Goal: Task Accomplishment & Management: Use online tool/utility

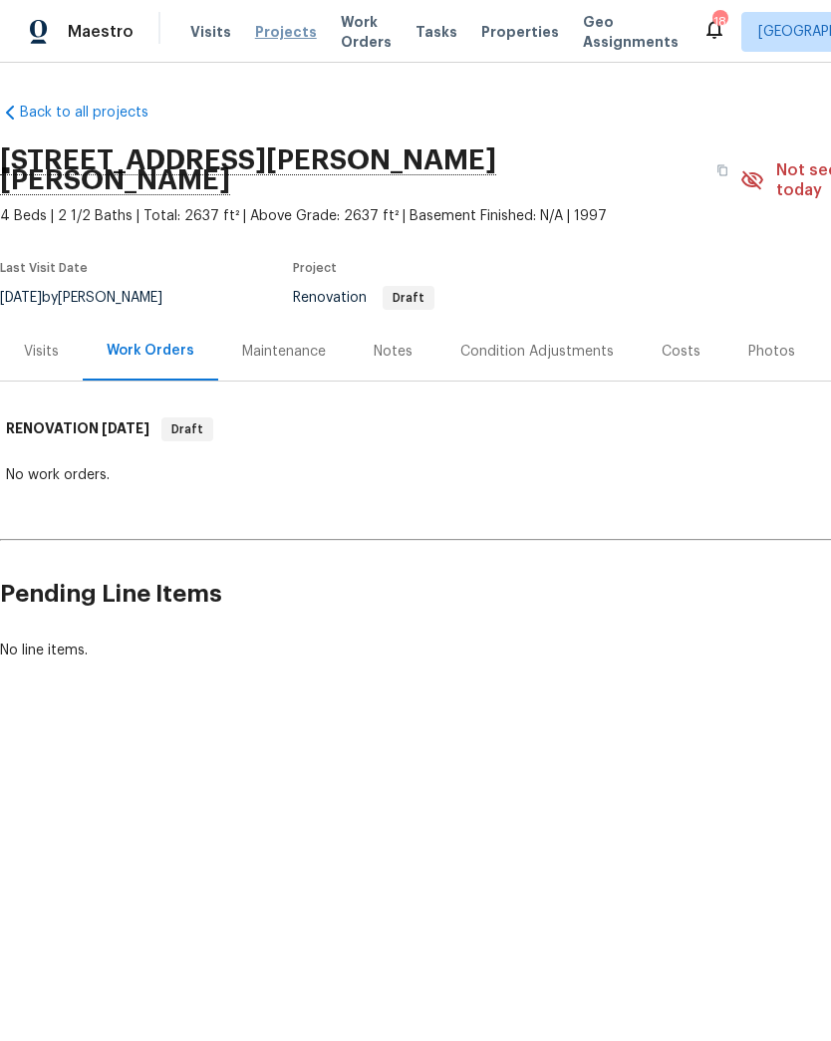
click at [279, 35] on span "Projects" at bounding box center [286, 32] width 62 height 20
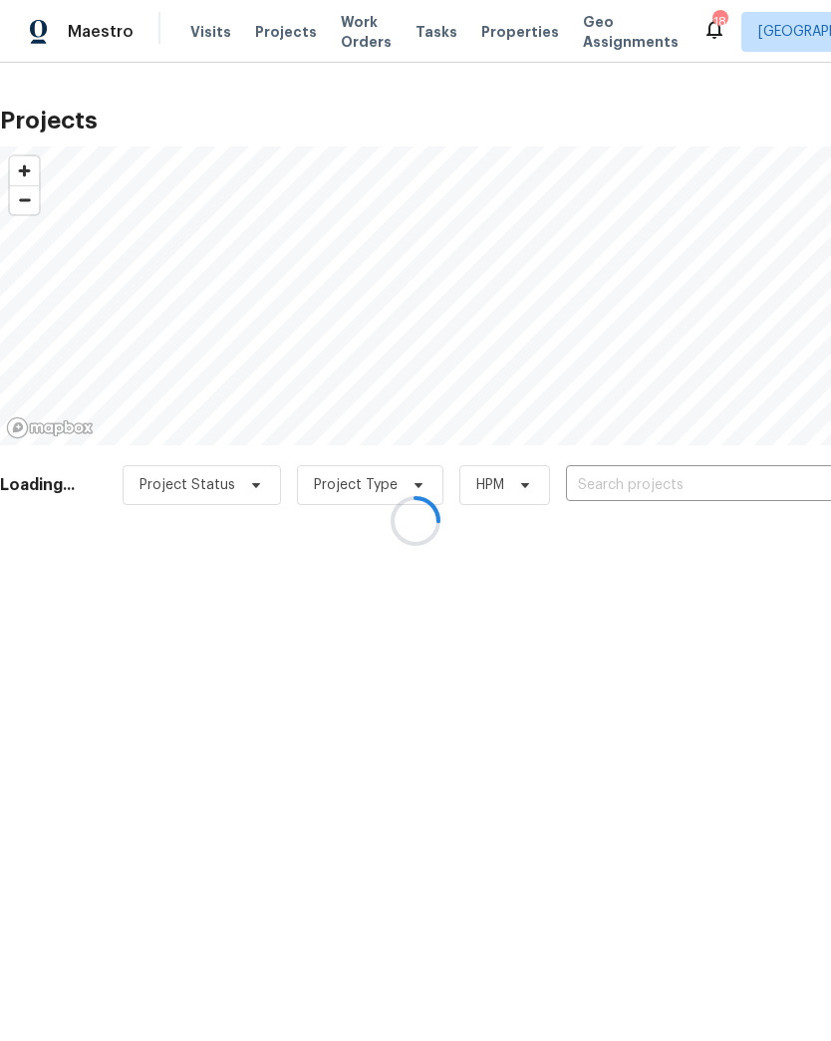
click at [706, 477] on div at bounding box center [415, 520] width 831 height 1041
click at [673, 487] on div at bounding box center [415, 520] width 831 height 1041
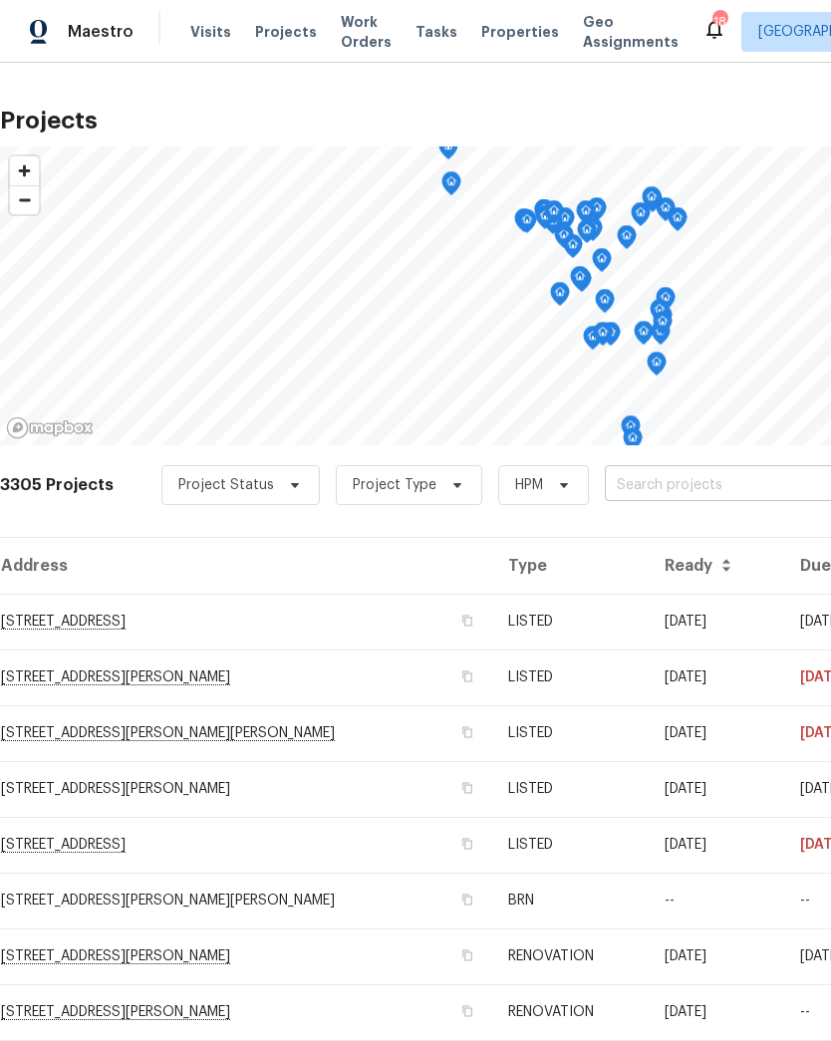
click at [670, 485] on input "text" at bounding box center [719, 485] width 228 height 31
type input "[PERSON_NAME]"
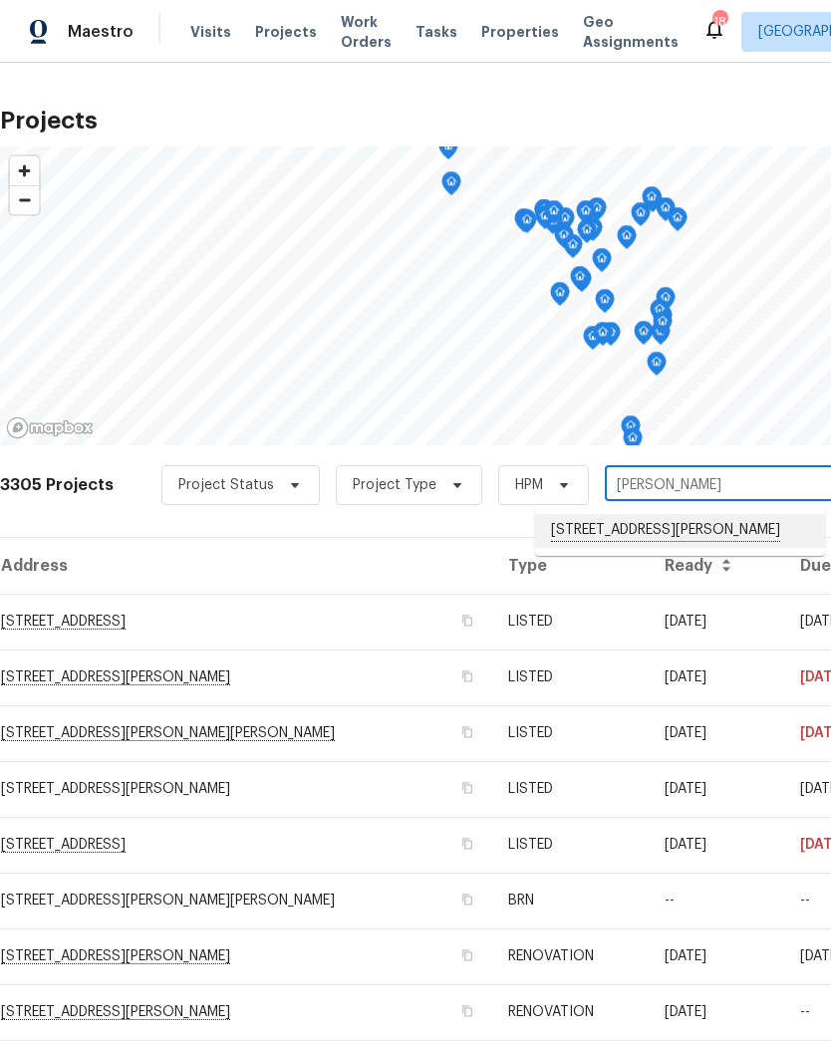
click at [648, 539] on li "[STREET_ADDRESS][PERSON_NAME]" at bounding box center [680, 531] width 290 height 34
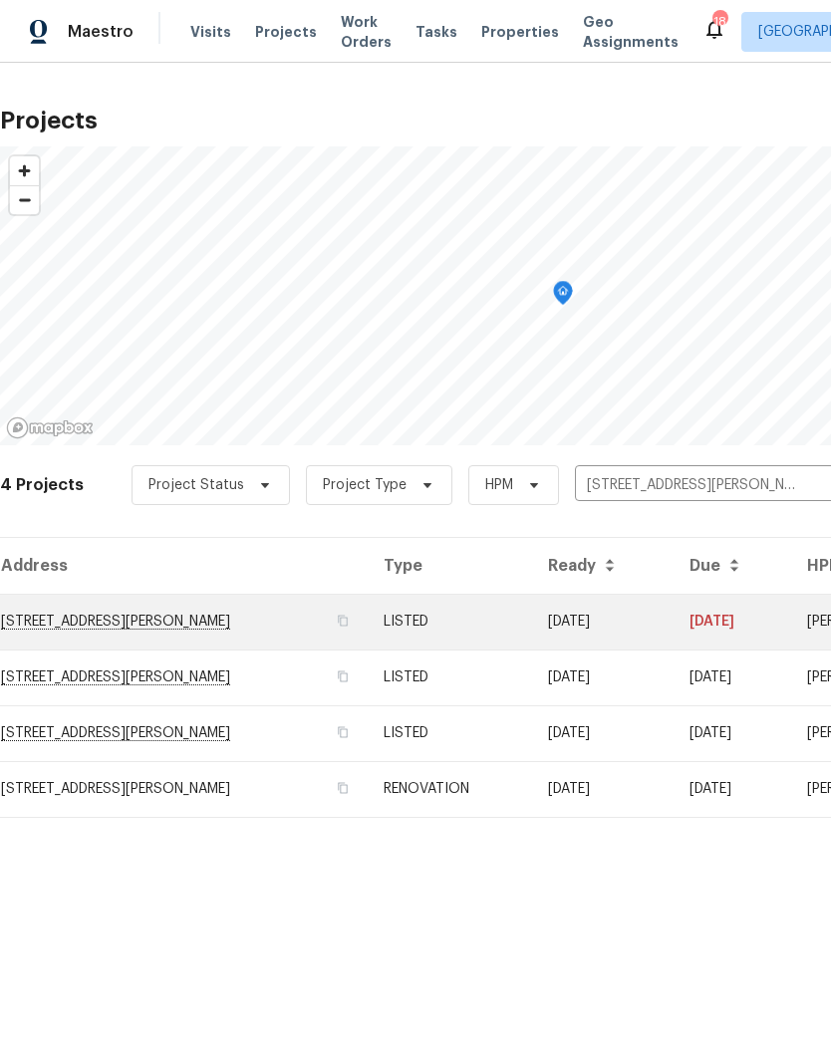
click at [52, 614] on td "[STREET_ADDRESS][PERSON_NAME]" at bounding box center [184, 622] width 368 height 56
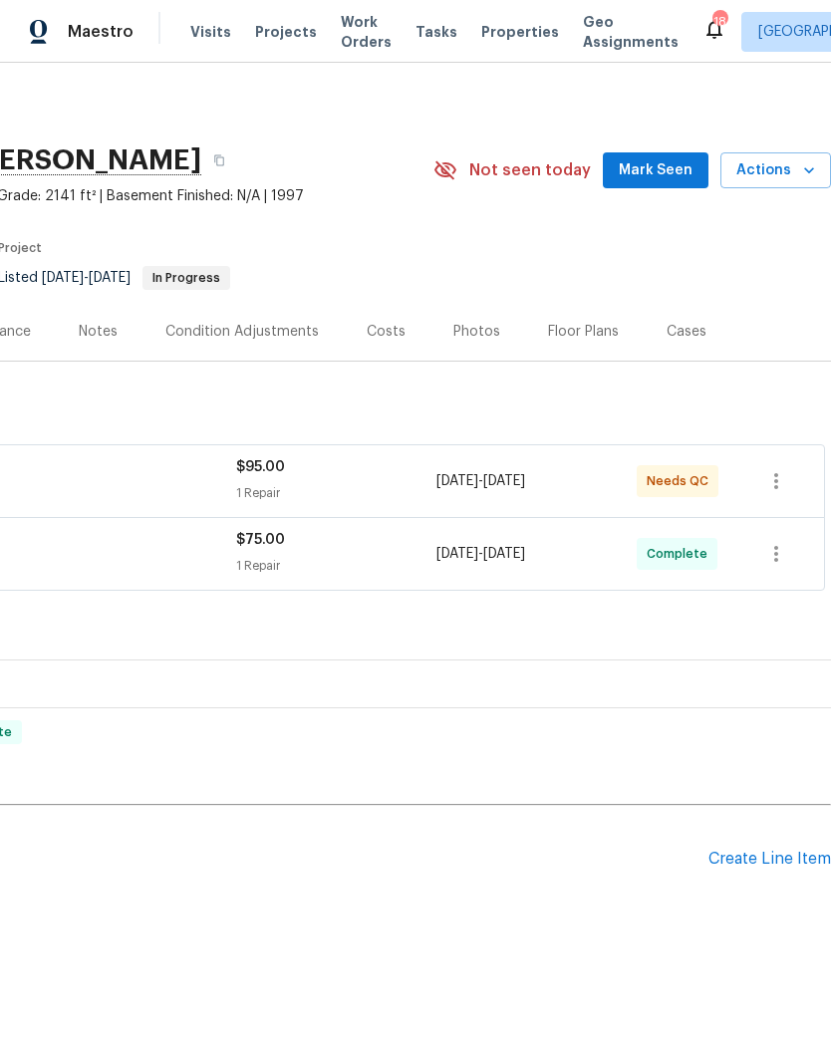
scroll to position [0, 295]
click at [816, 170] on icon "button" at bounding box center [809, 170] width 20 height 20
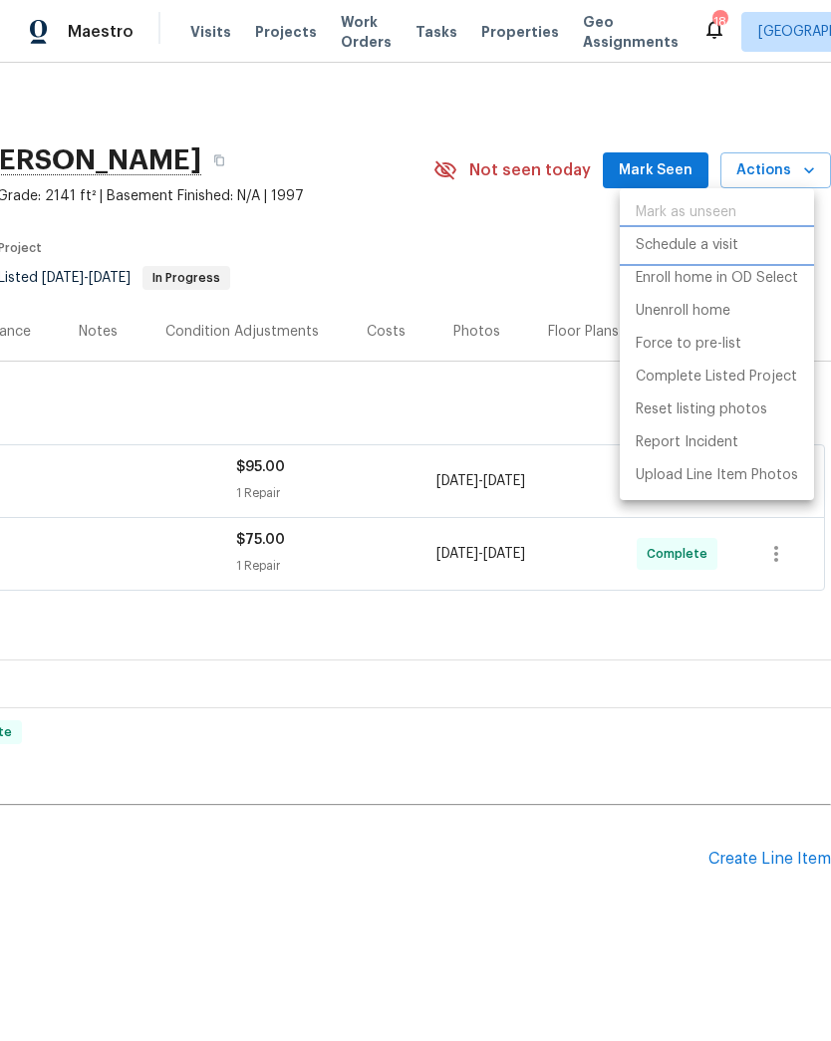
click at [727, 245] on p "Schedule a visit" at bounding box center [687, 245] width 103 height 21
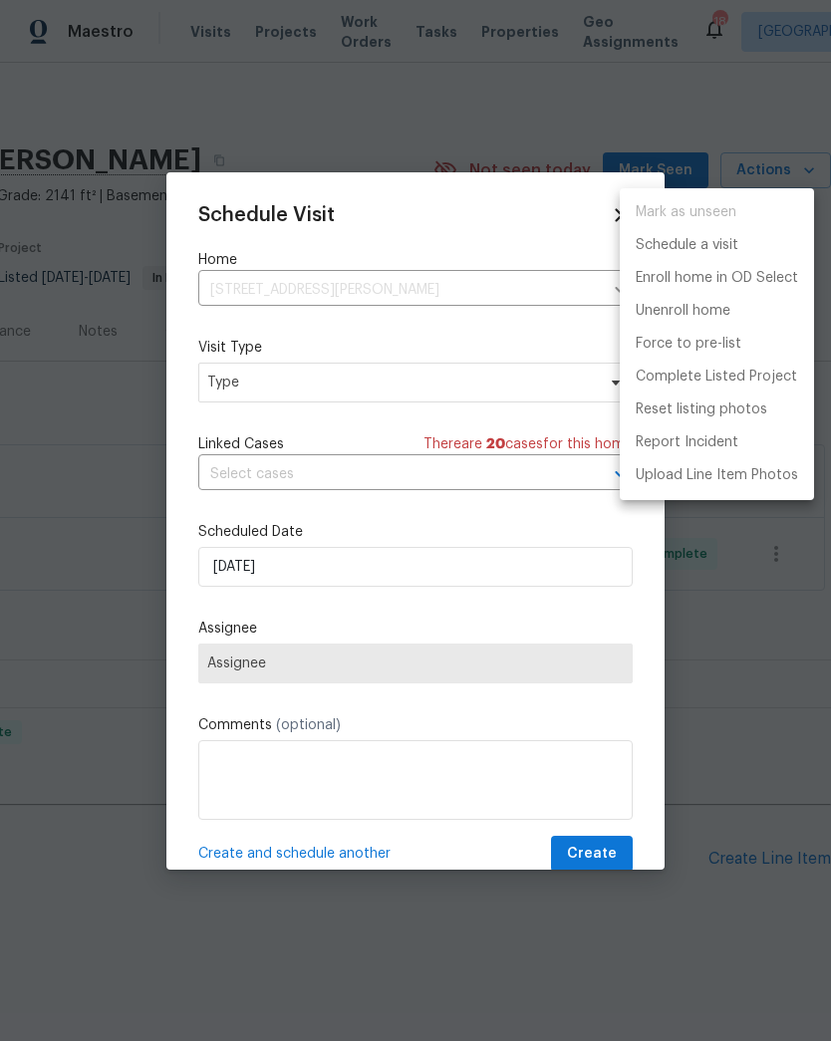
click at [231, 384] on div at bounding box center [415, 520] width 831 height 1041
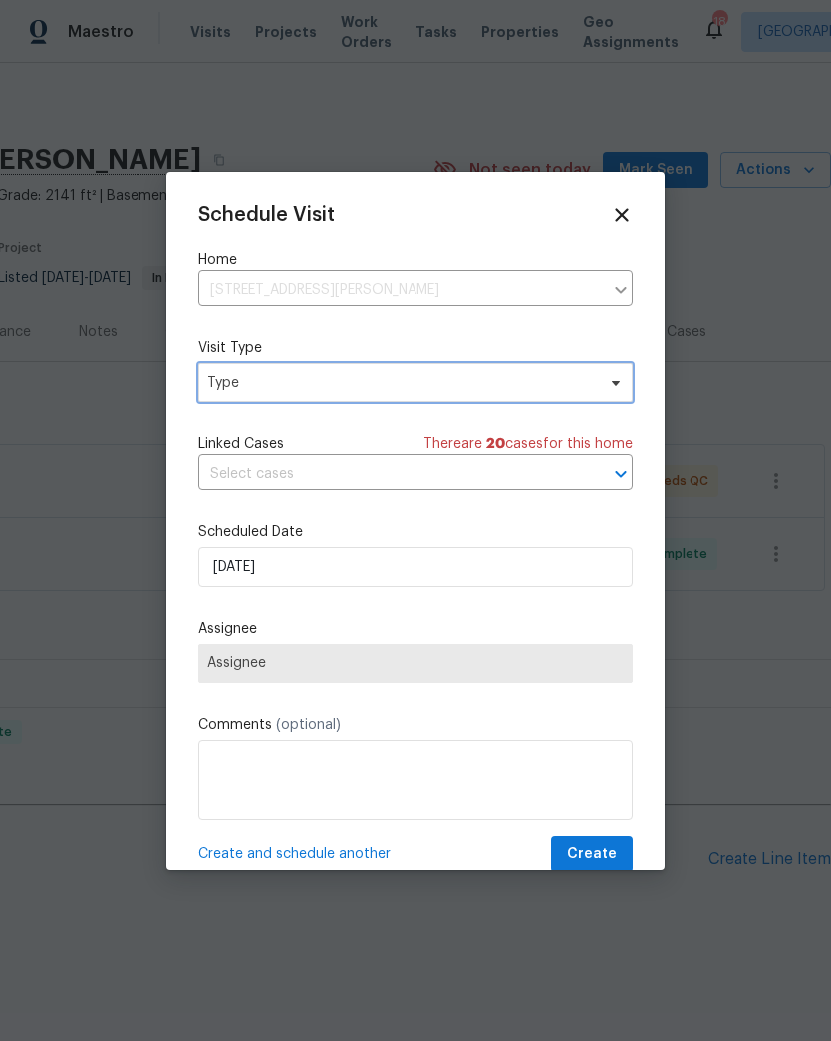
click at [230, 388] on span "Type" at bounding box center [400, 383] width 387 height 20
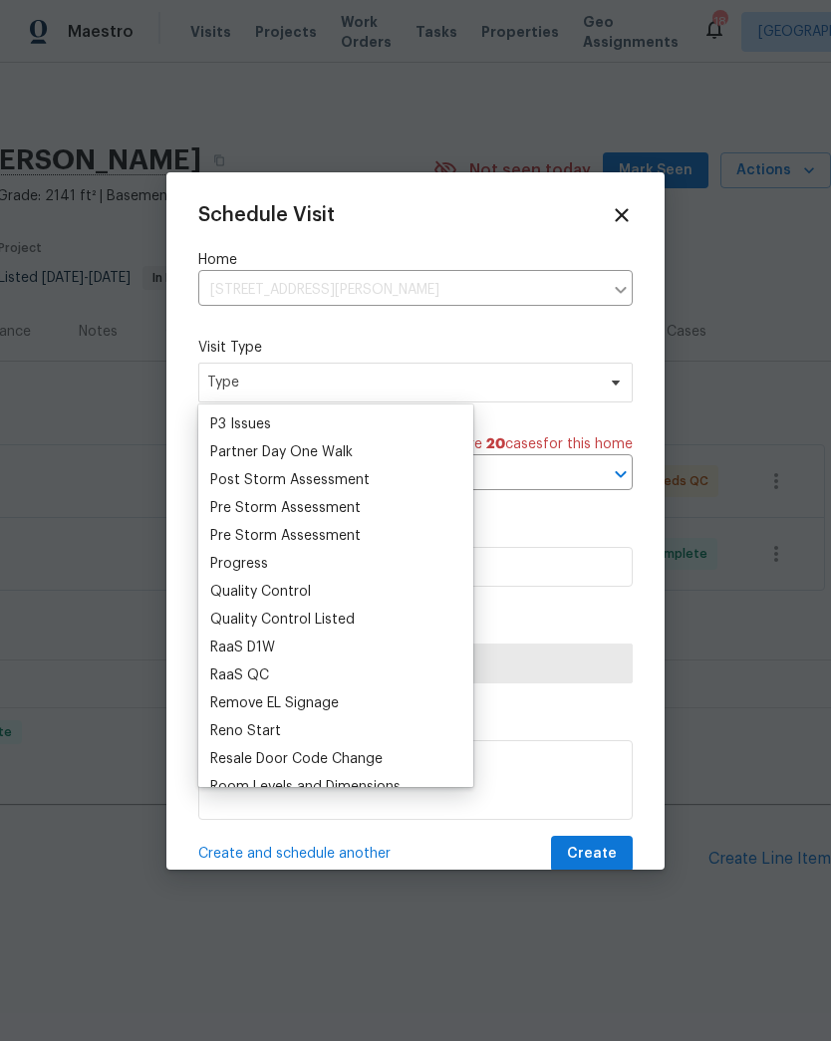
scroll to position [1200, 0]
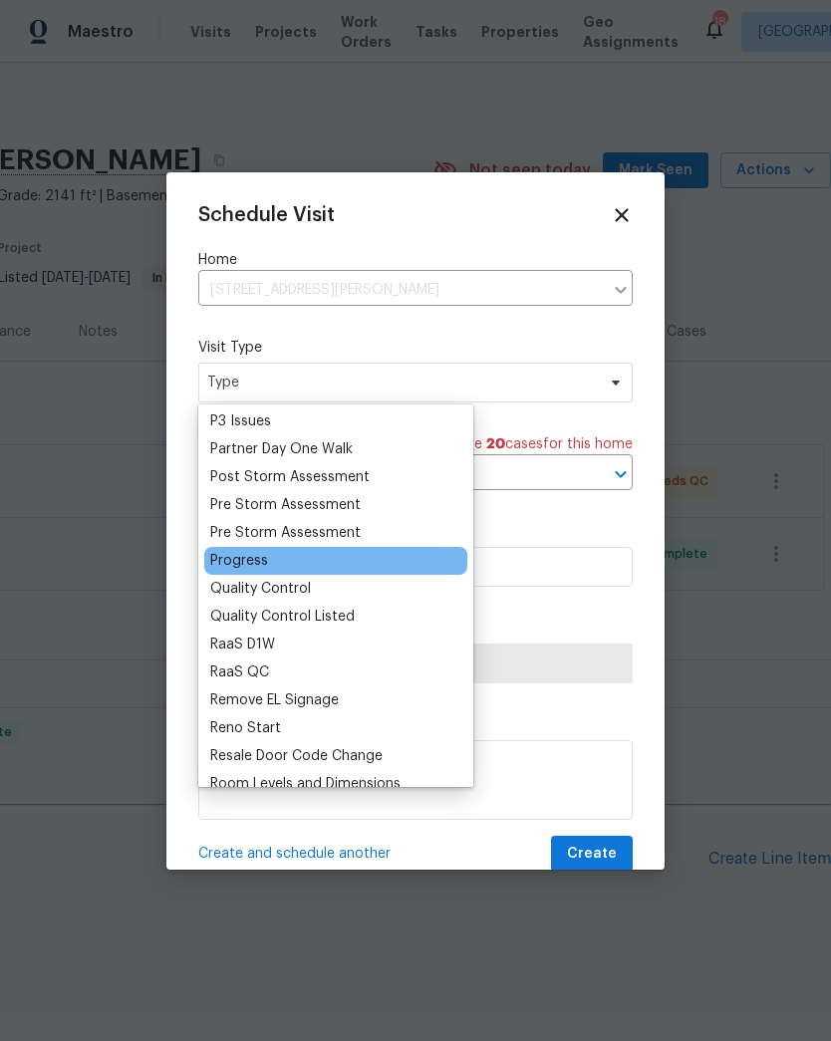
click at [226, 561] on div "Progress" at bounding box center [239, 561] width 58 height 20
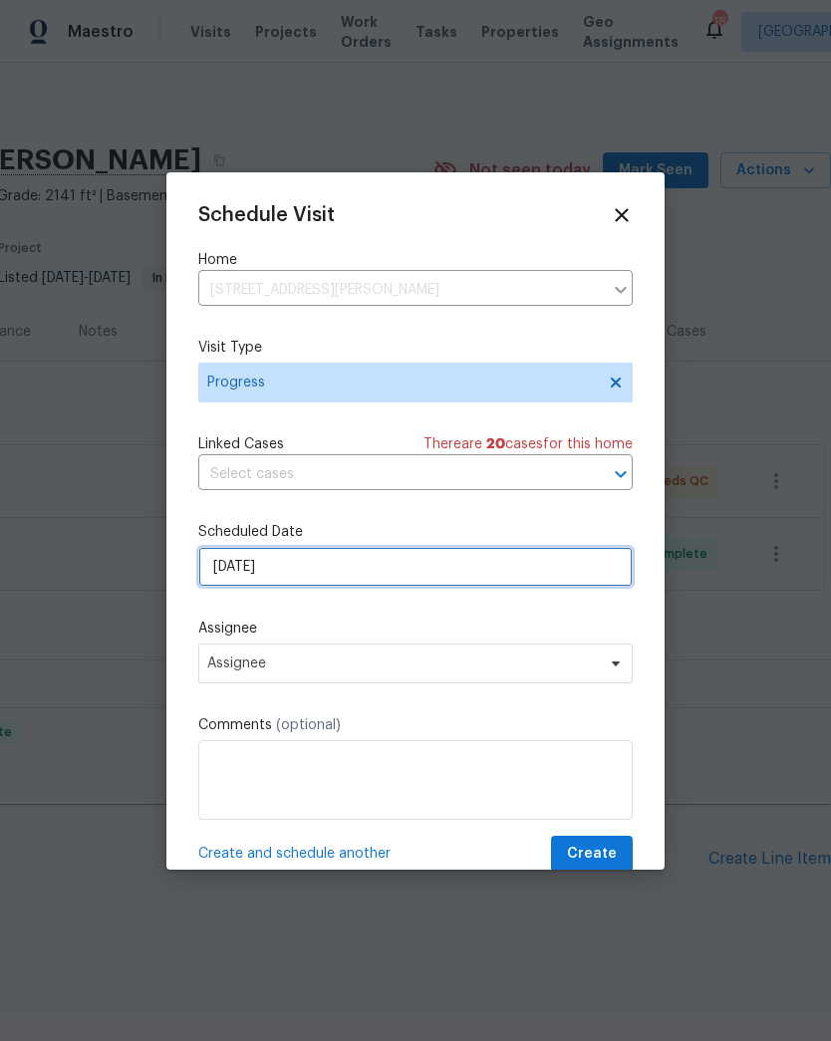
click at [225, 570] on input "[DATE]" at bounding box center [415, 567] width 434 height 40
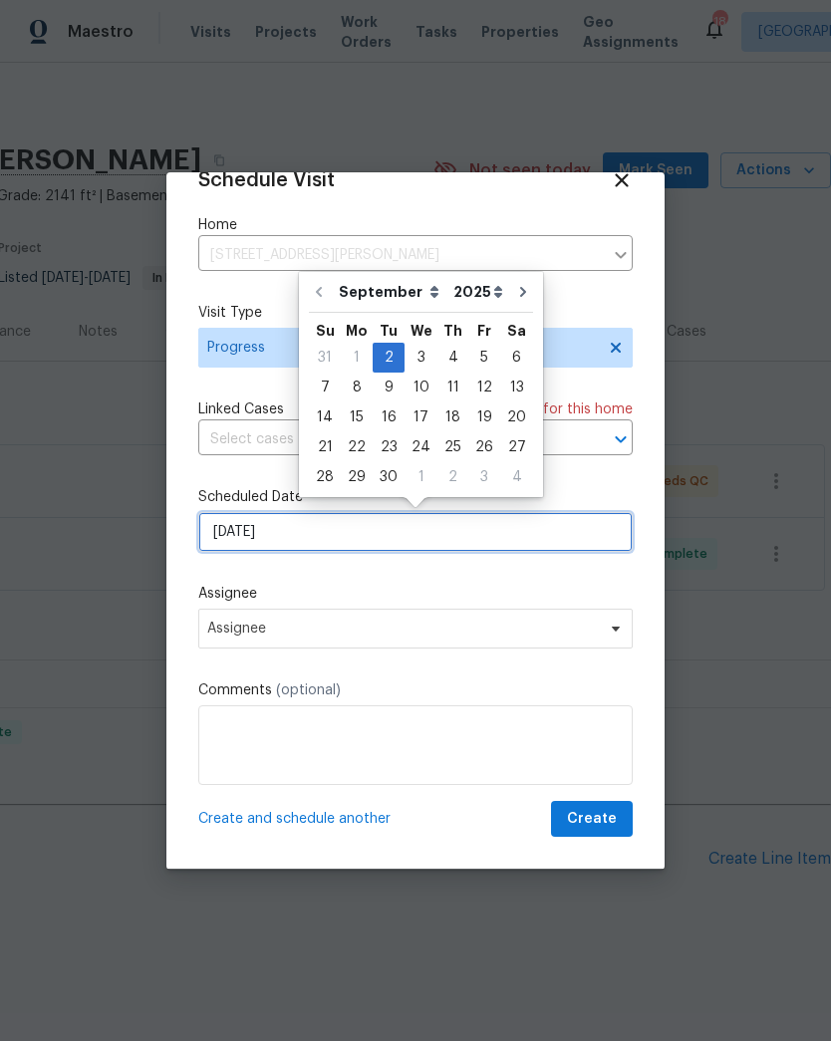
scroll to position [39, 0]
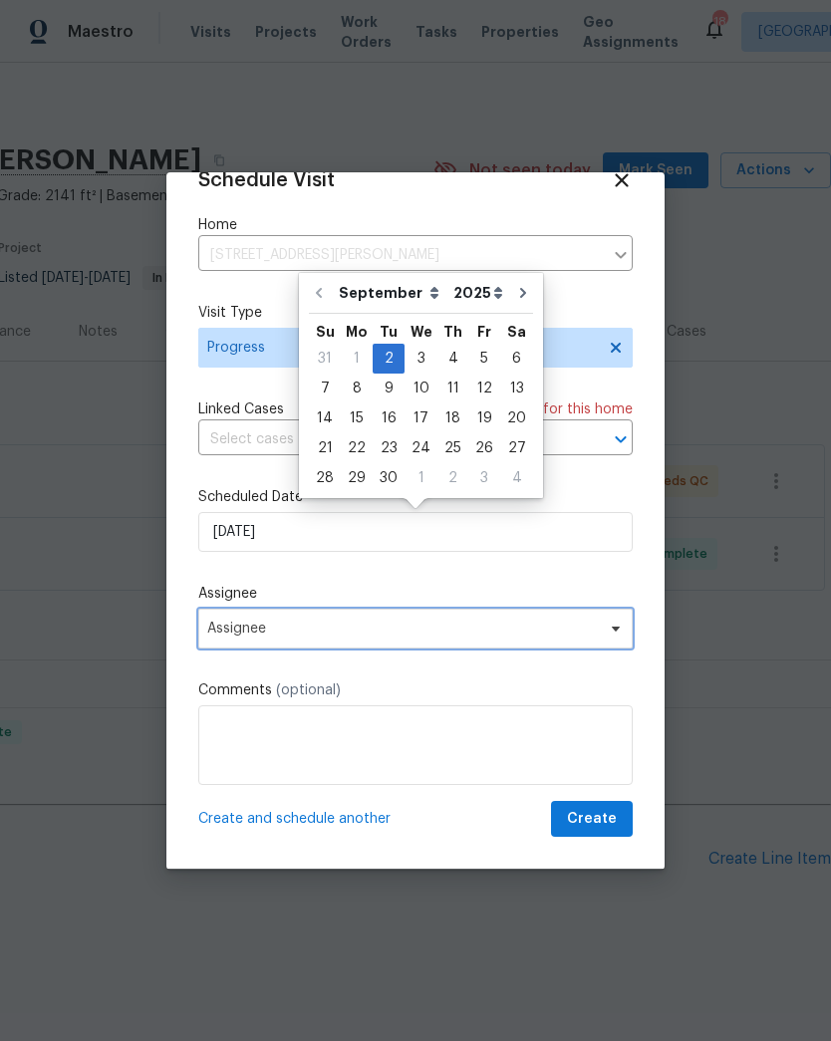
click at [235, 627] on span "Assignee" at bounding box center [402, 629] width 390 height 16
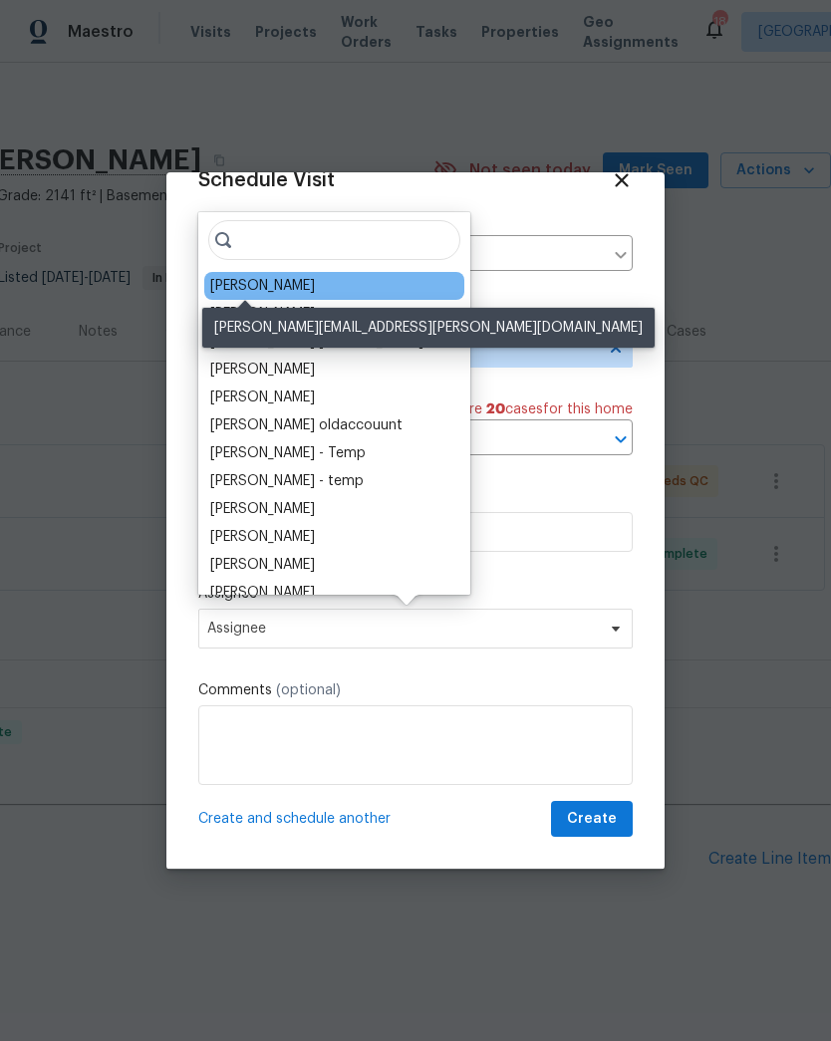
click at [235, 290] on div "[PERSON_NAME]" at bounding box center [262, 286] width 105 height 20
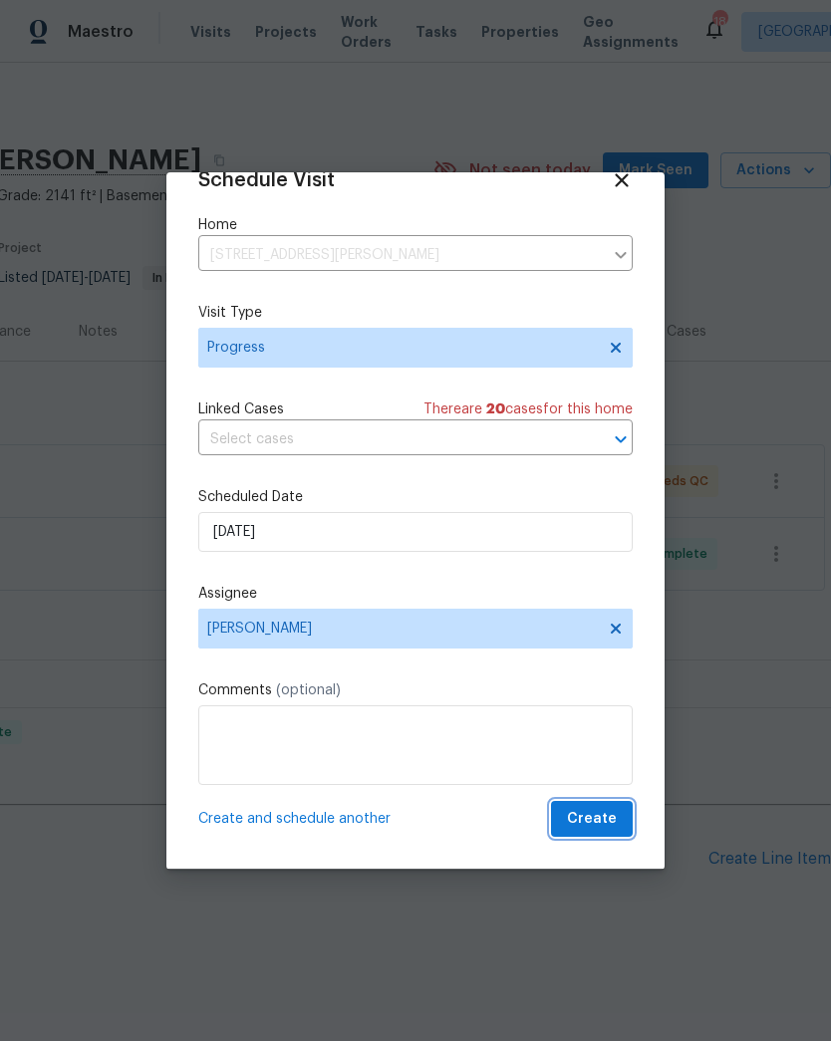
click at [602, 819] on span "Create" at bounding box center [592, 819] width 50 height 25
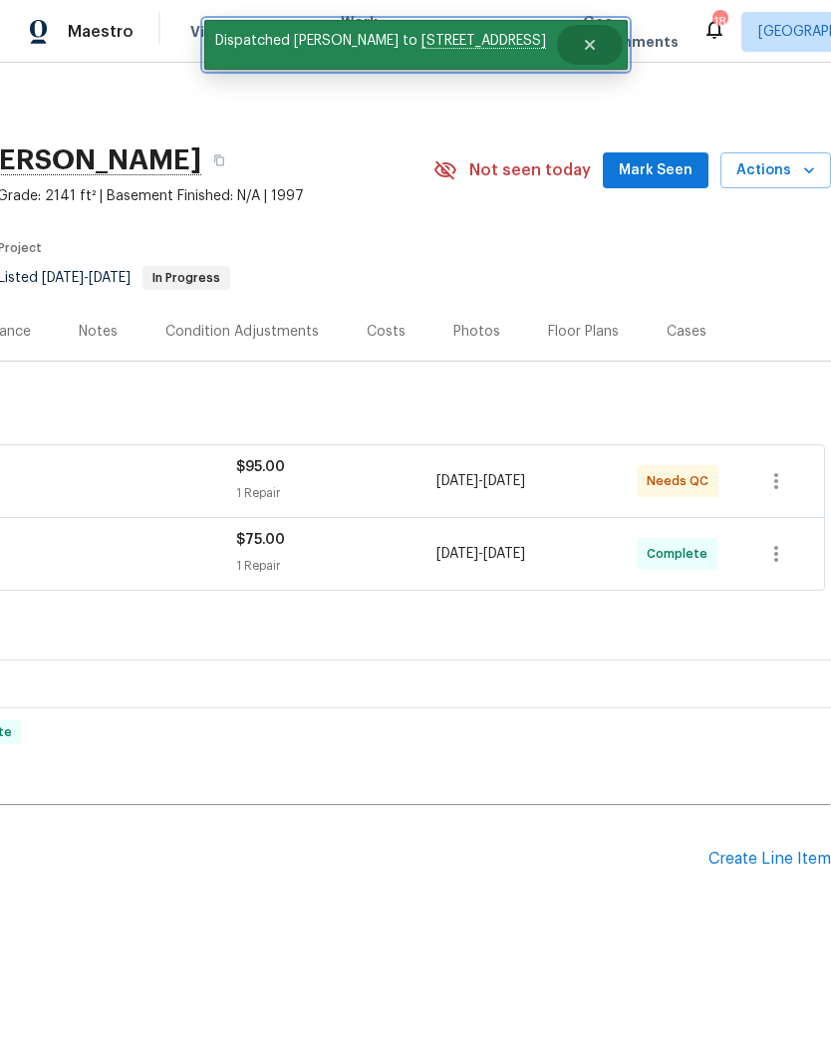
click at [591, 29] on button "Close" at bounding box center [590, 45] width 66 height 40
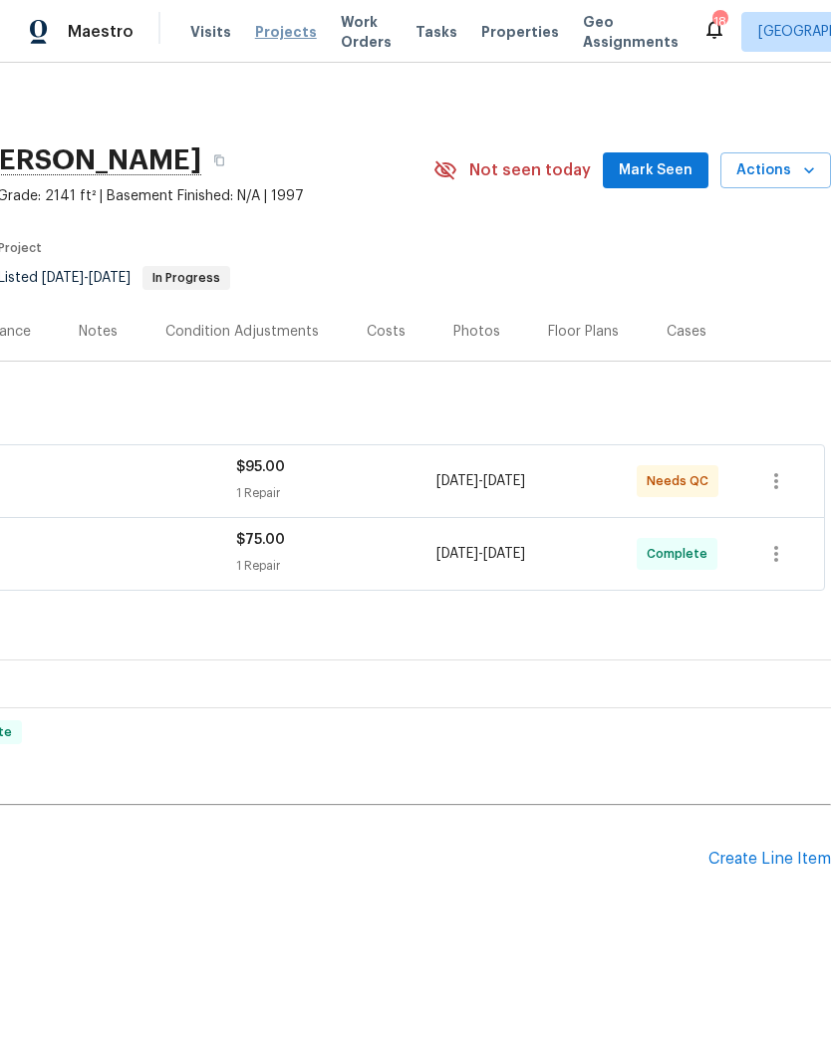
click at [275, 34] on span "Projects" at bounding box center [286, 32] width 62 height 20
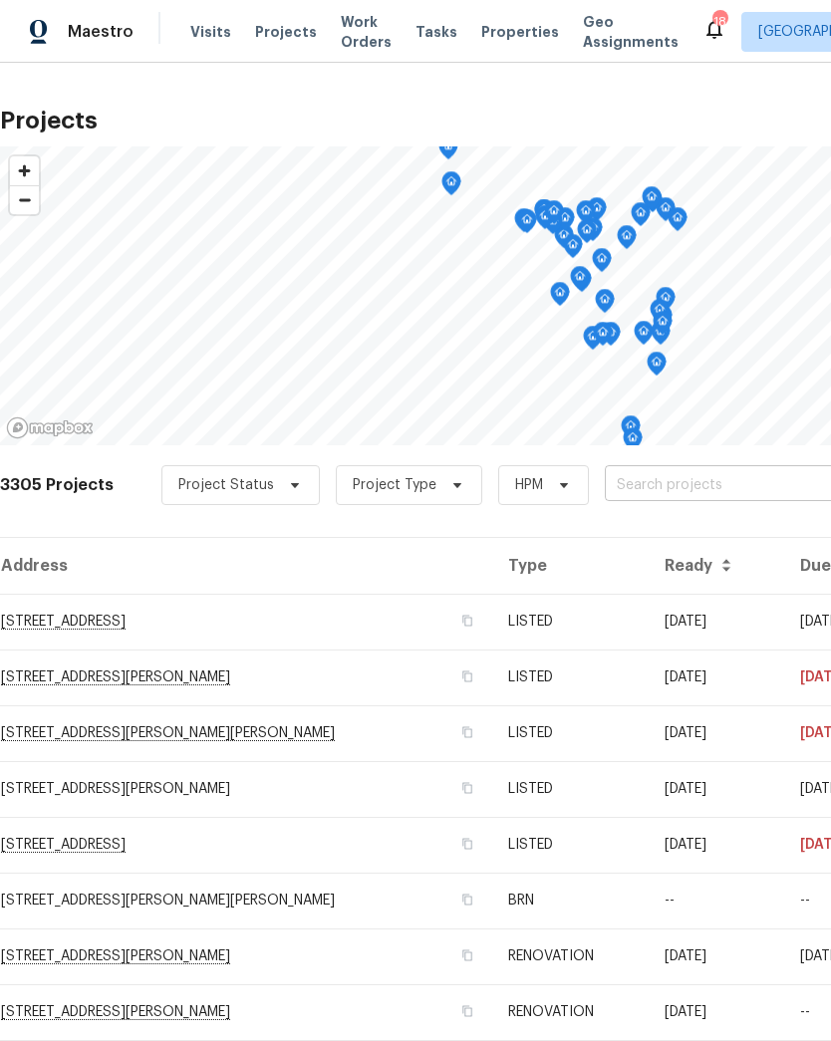
click at [654, 481] on input "text" at bounding box center [719, 485] width 228 height 31
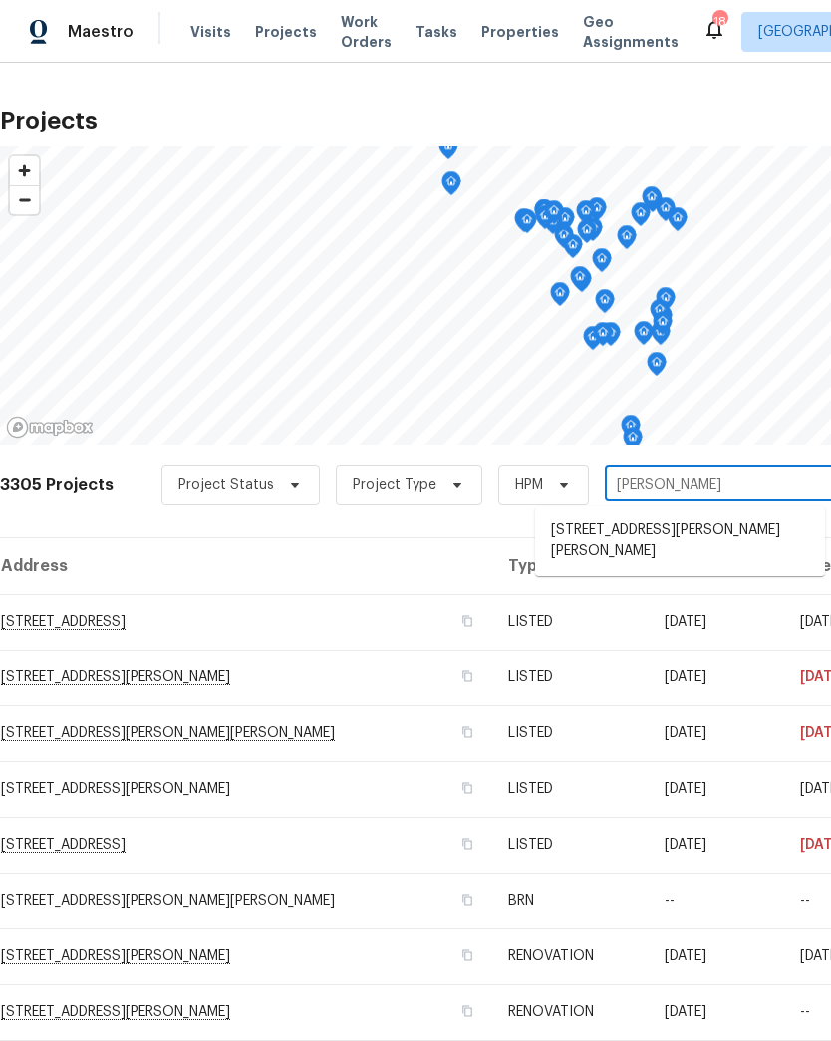
type input "[PERSON_NAME]"
click at [658, 531] on li "[STREET_ADDRESS][PERSON_NAME][PERSON_NAME]" at bounding box center [680, 541] width 290 height 55
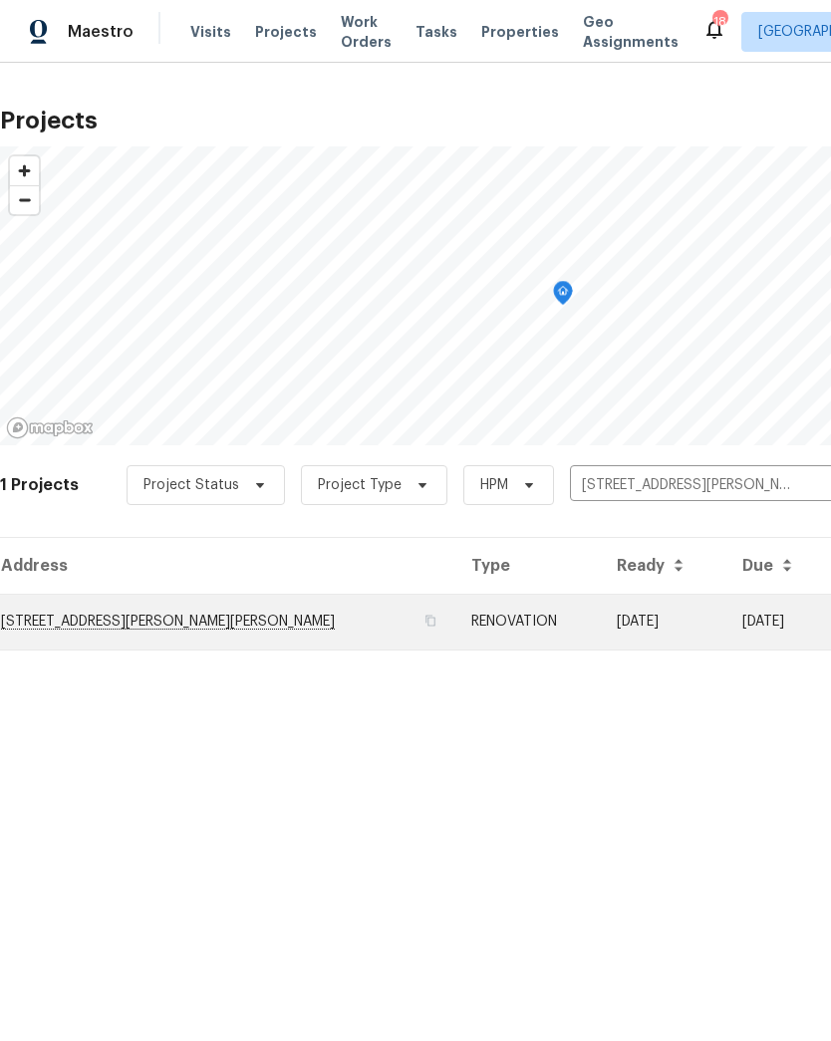
click at [60, 617] on td "[STREET_ADDRESS][PERSON_NAME][PERSON_NAME]" at bounding box center [227, 622] width 455 height 56
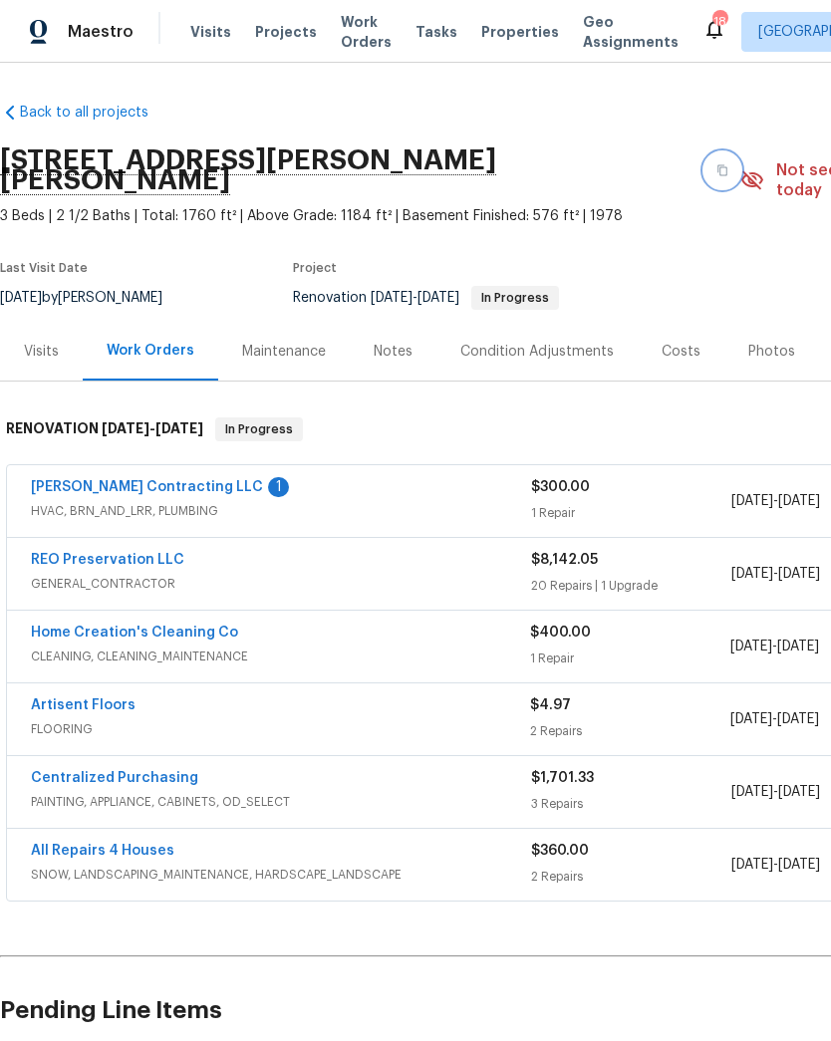
click at [704, 166] on button "button" at bounding box center [722, 170] width 36 height 36
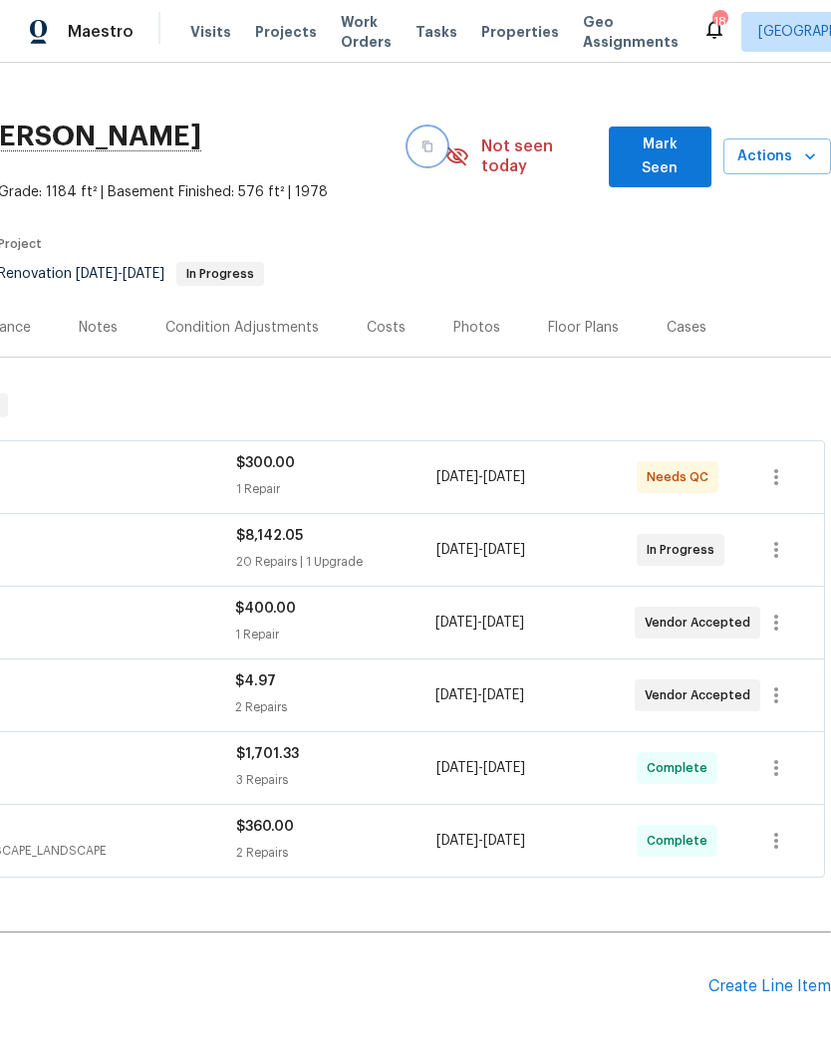
scroll to position [25, 295]
click at [805, 151] on icon "button" at bounding box center [810, 155] width 20 height 20
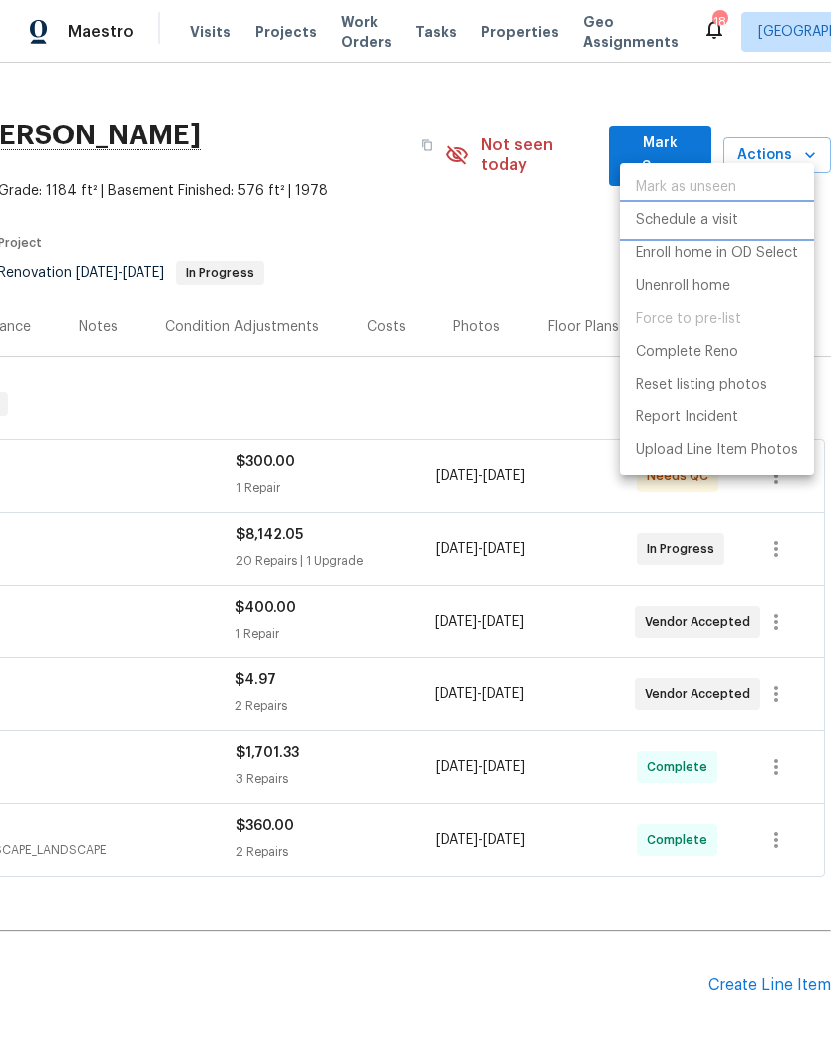
click at [733, 222] on p "Schedule a visit" at bounding box center [687, 220] width 103 height 21
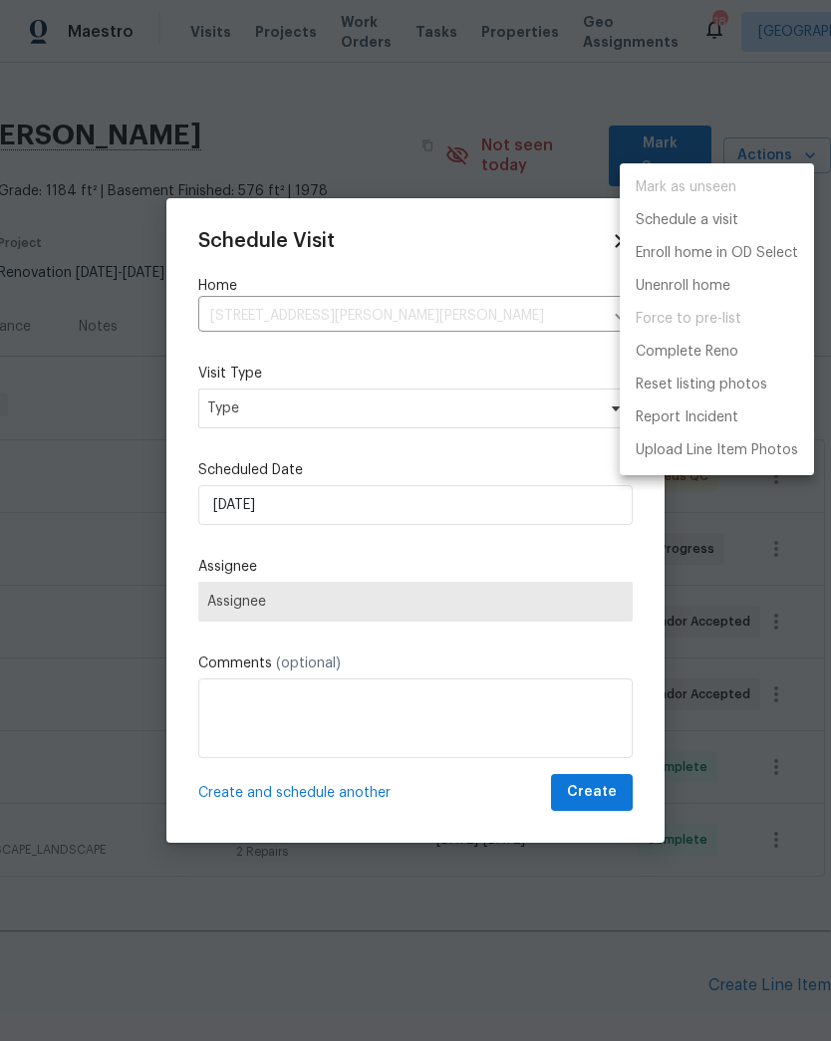
click at [264, 409] on div at bounding box center [415, 520] width 831 height 1041
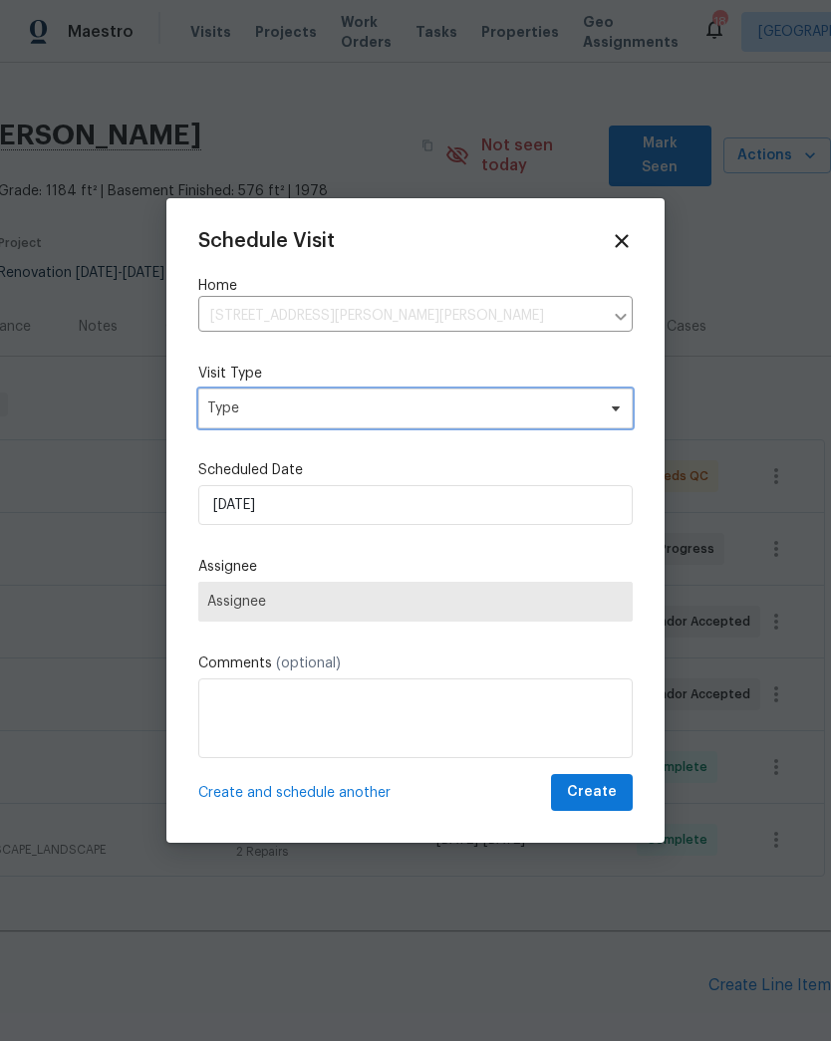
click at [430, 407] on span "Type" at bounding box center [400, 408] width 387 height 20
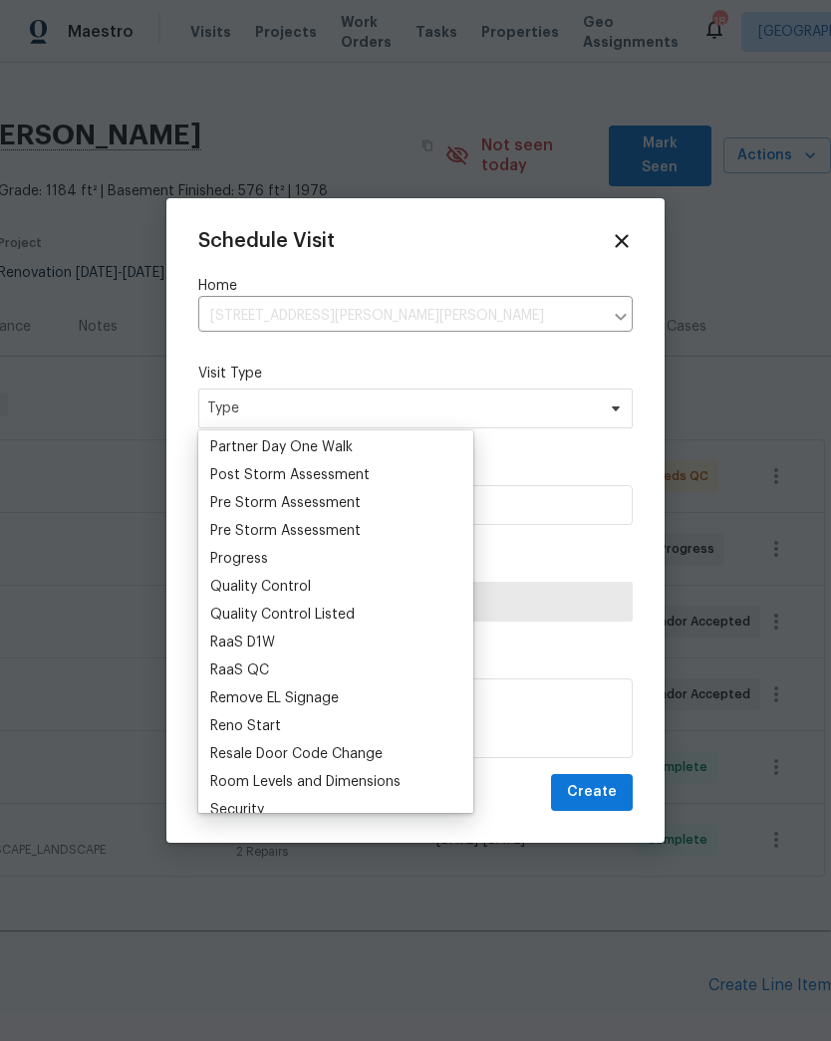
scroll to position [1236, 0]
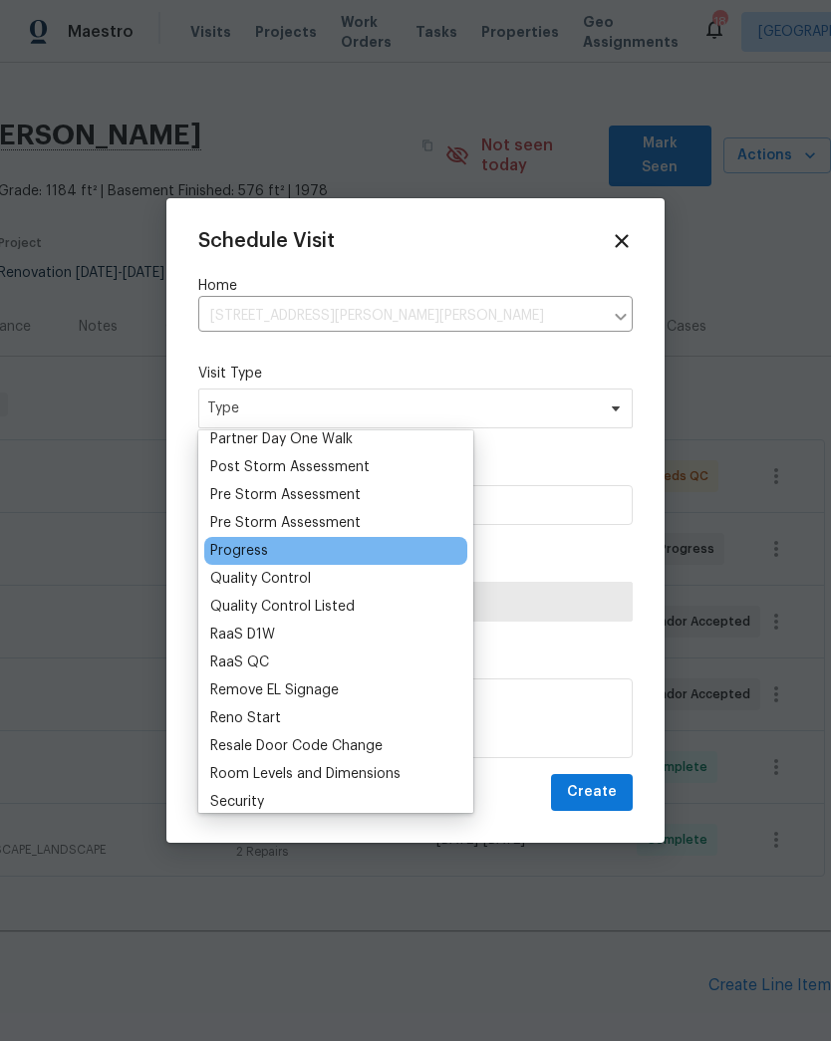
click at [280, 556] on div "Progress" at bounding box center [335, 551] width 263 height 28
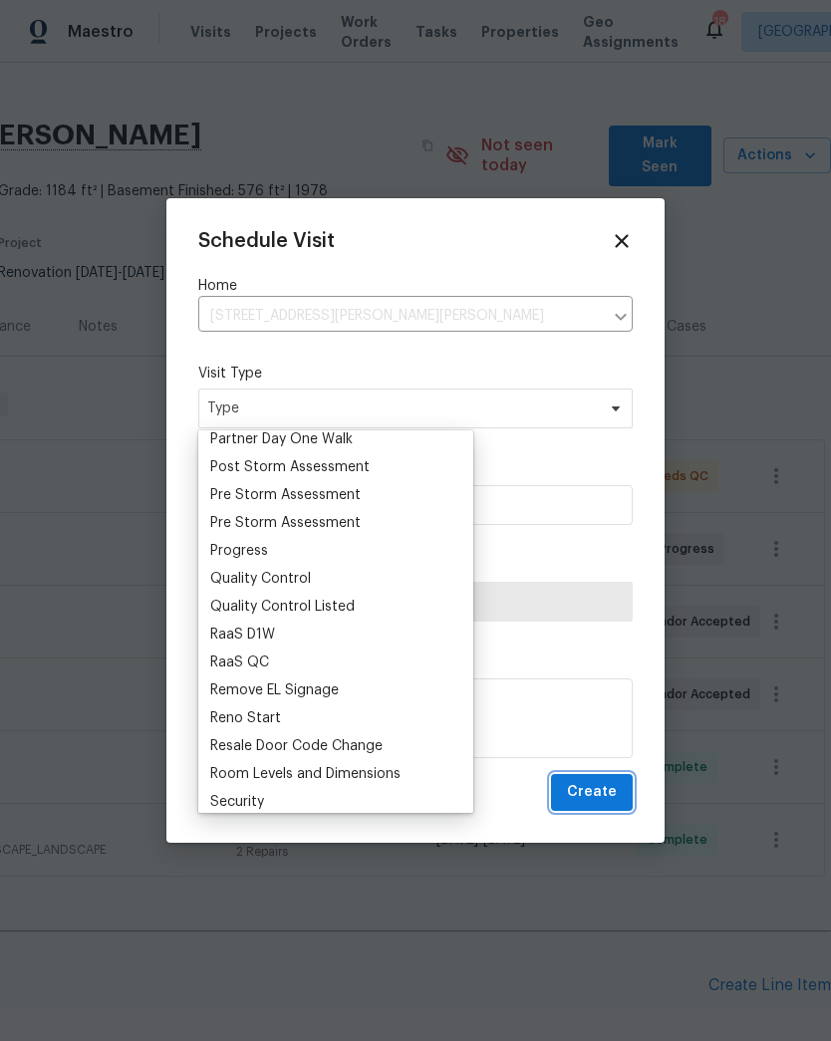
click at [606, 799] on span "Create" at bounding box center [592, 792] width 50 height 25
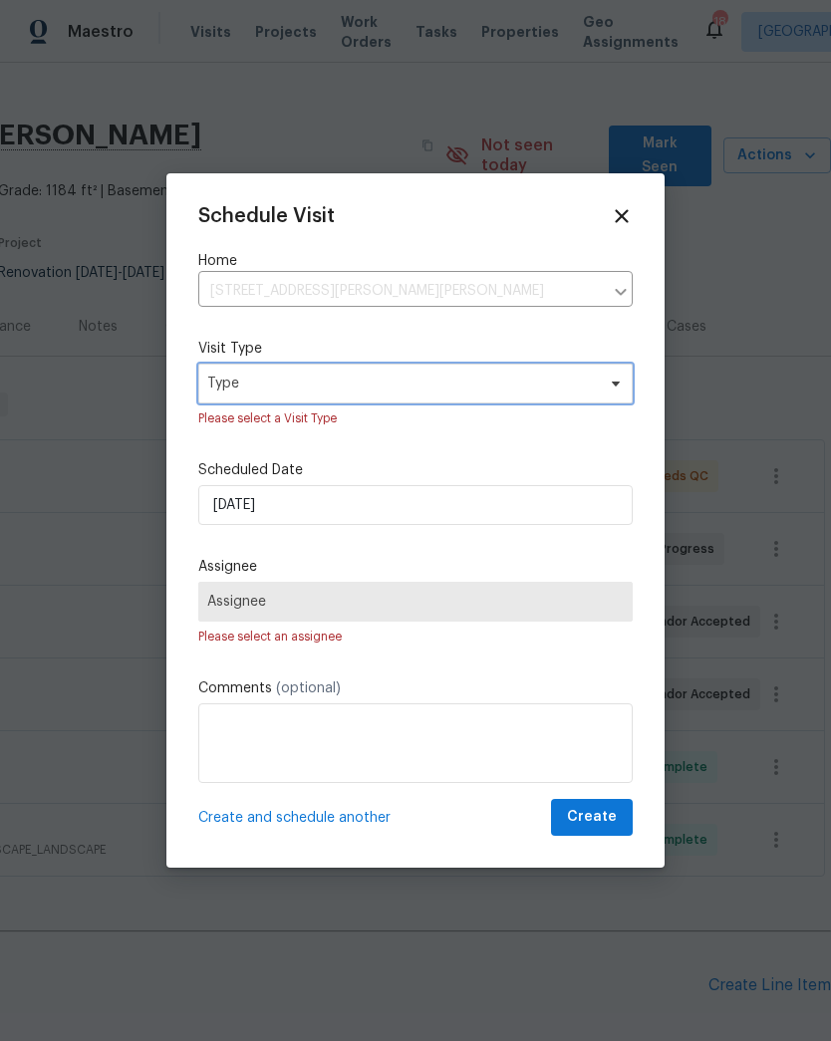
click at [327, 380] on span "Type" at bounding box center [400, 384] width 387 height 20
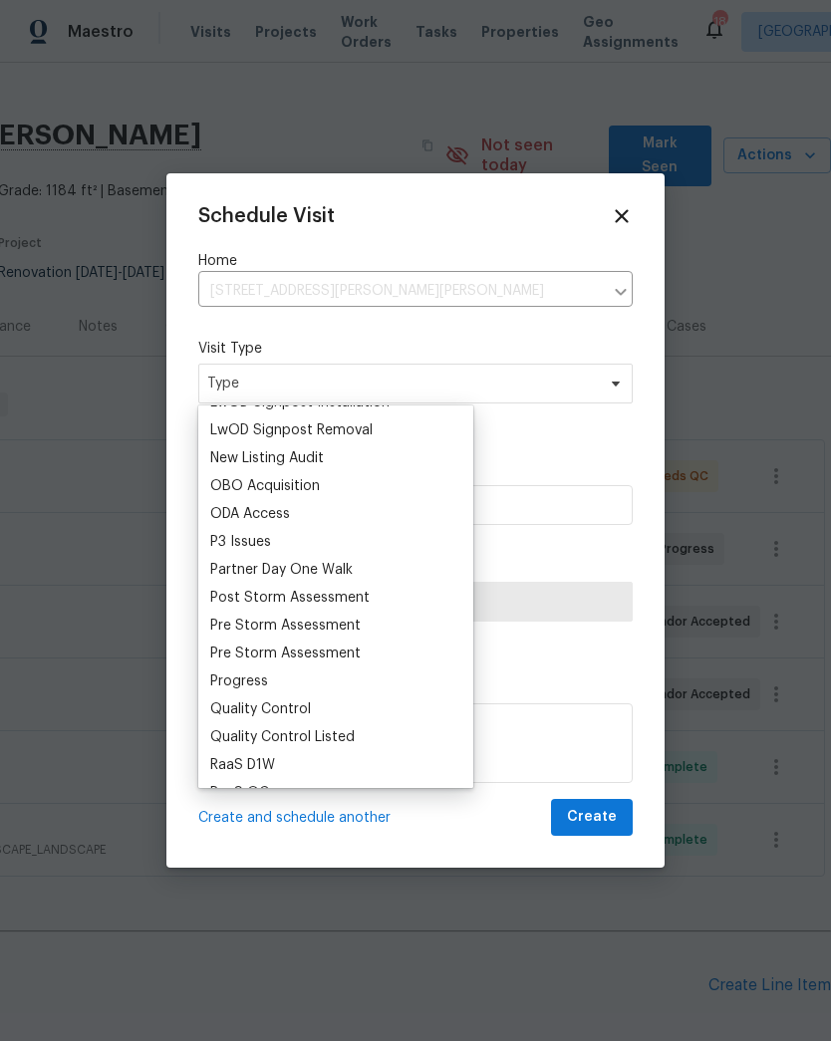
scroll to position [1115, 0]
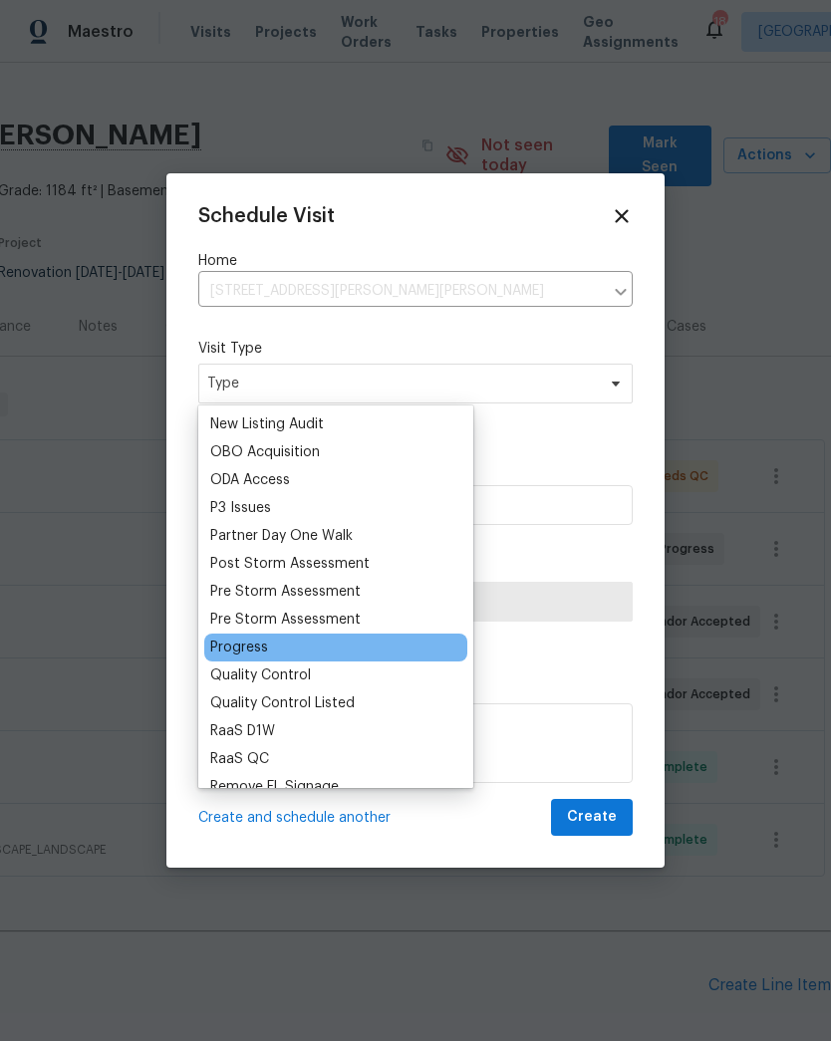
click at [276, 643] on div "Progress" at bounding box center [335, 648] width 263 height 28
click at [261, 645] on div "Progress" at bounding box center [239, 648] width 58 height 20
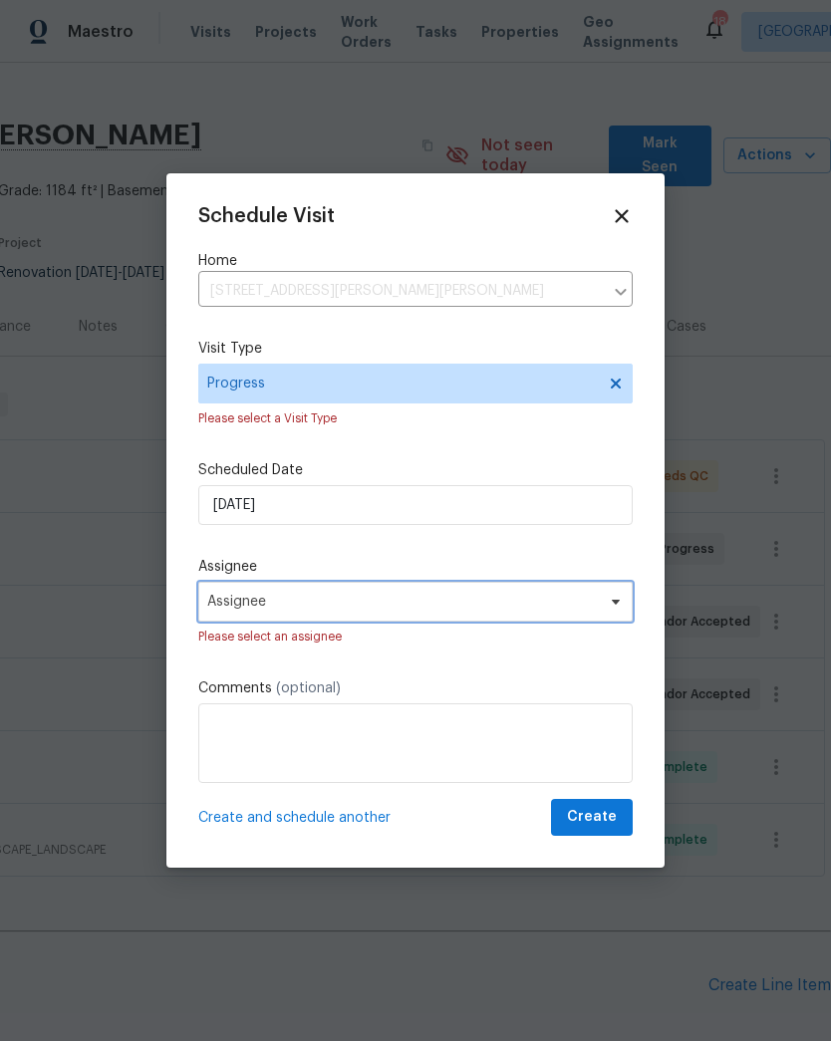
click at [274, 605] on span "Assignee" at bounding box center [402, 602] width 390 height 16
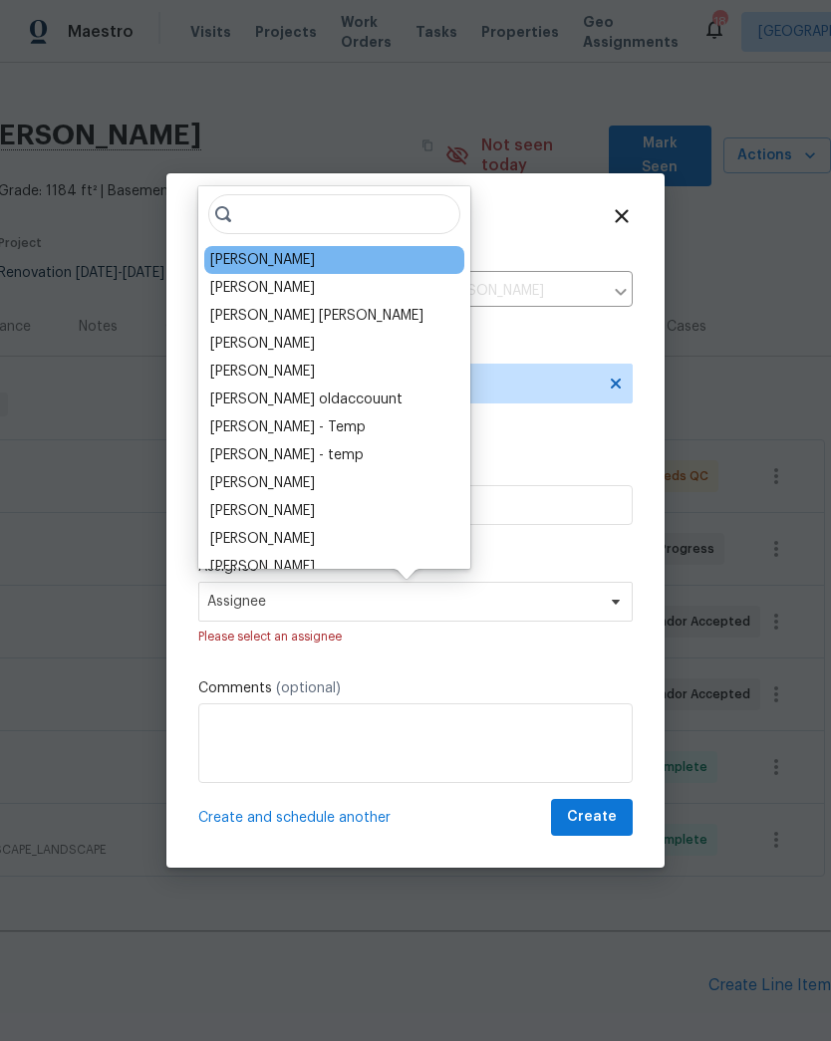
click at [250, 260] on div "[PERSON_NAME]" at bounding box center [262, 260] width 105 height 20
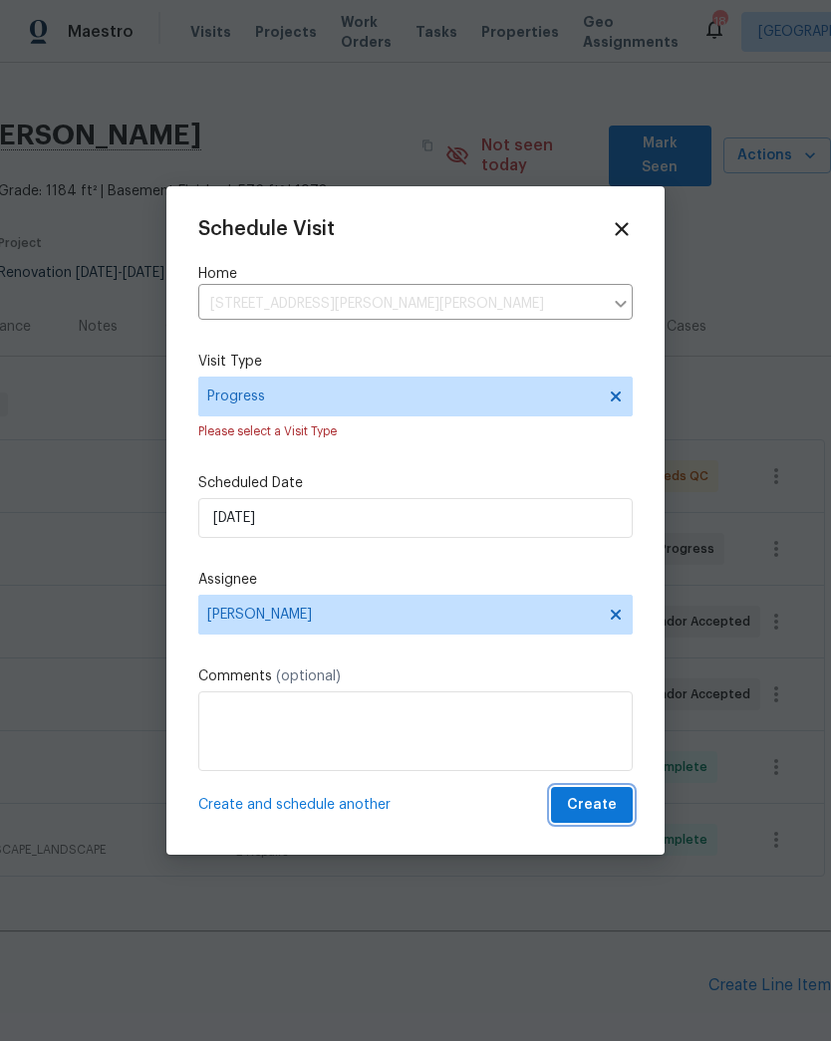
click at [601, 811] on span "Create" at bounding box center [592, 805] width 50 height 25
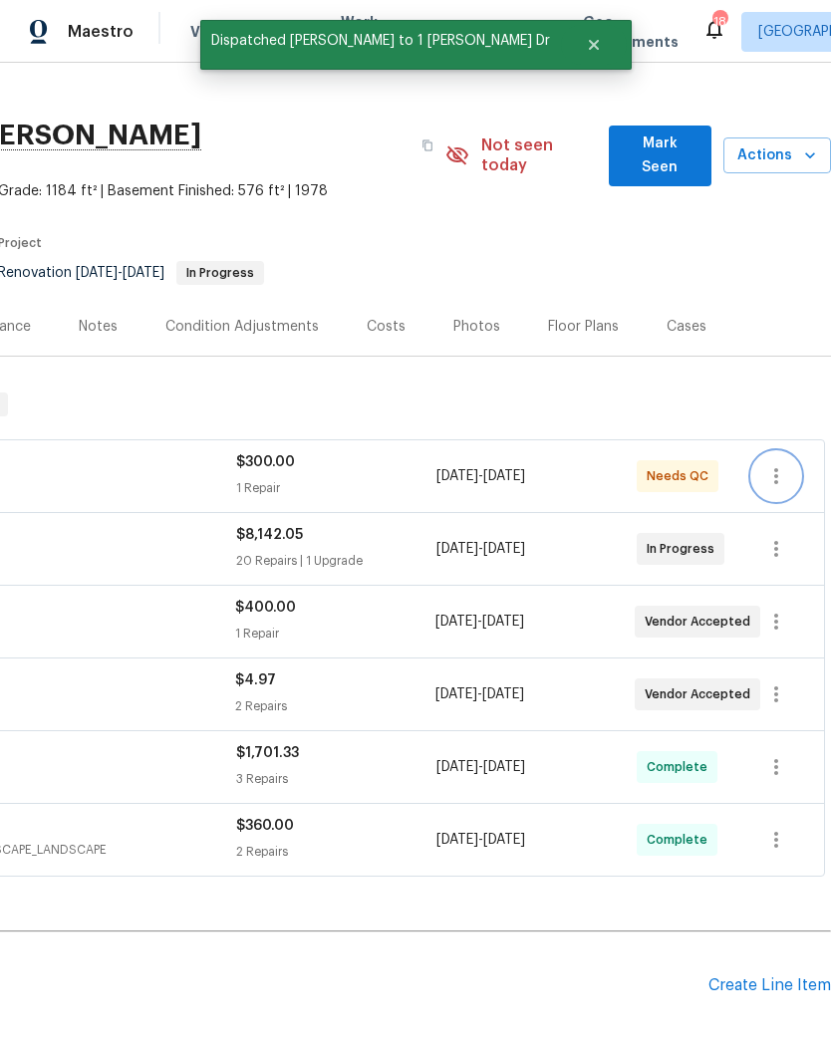
click at [776, 468] on icon "button" at bounding box center [776, 476] width 4 height 16
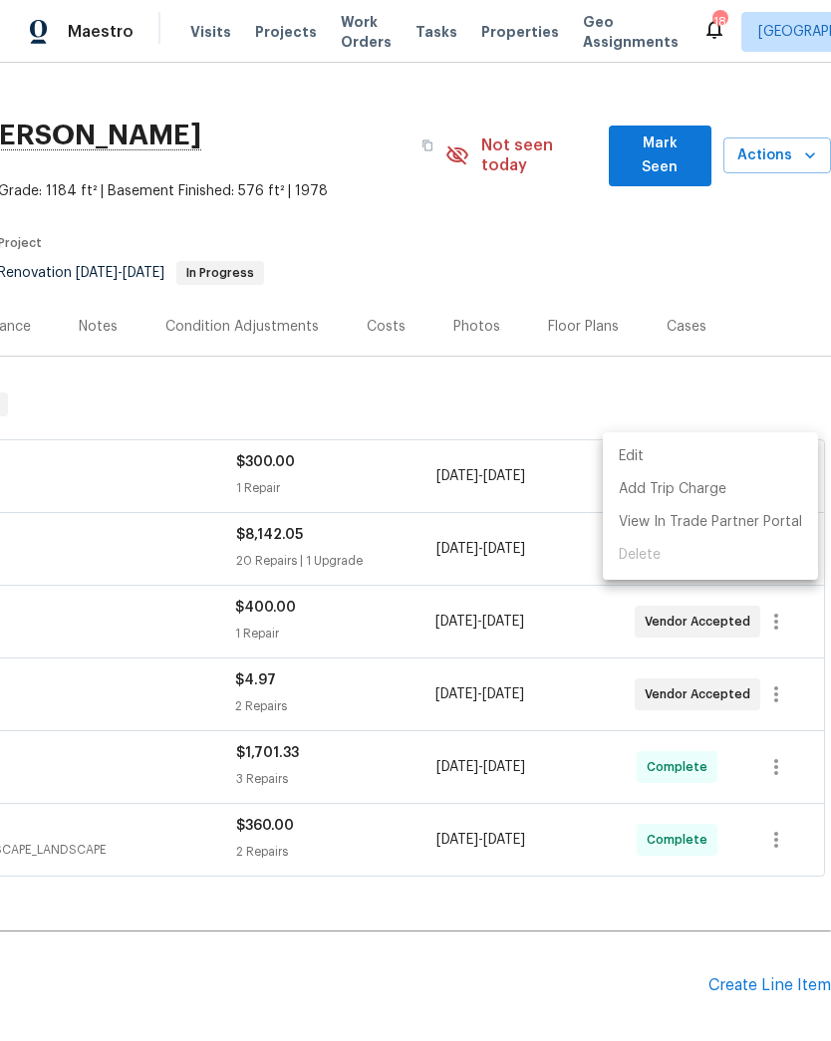
click at [275, 461] on div at bounding box center [415, 520] width 831 height 1041
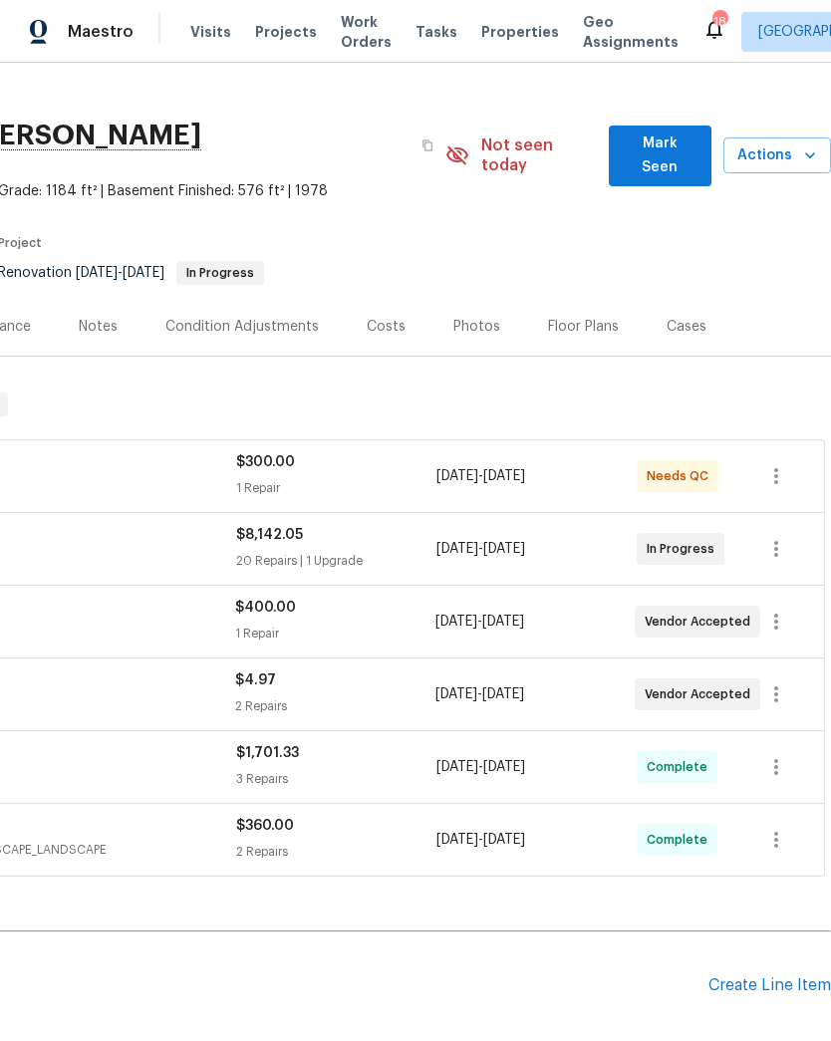
click at [269, 478] on div "1 Repair" at bounding box center [336, 488] width 200 height 20
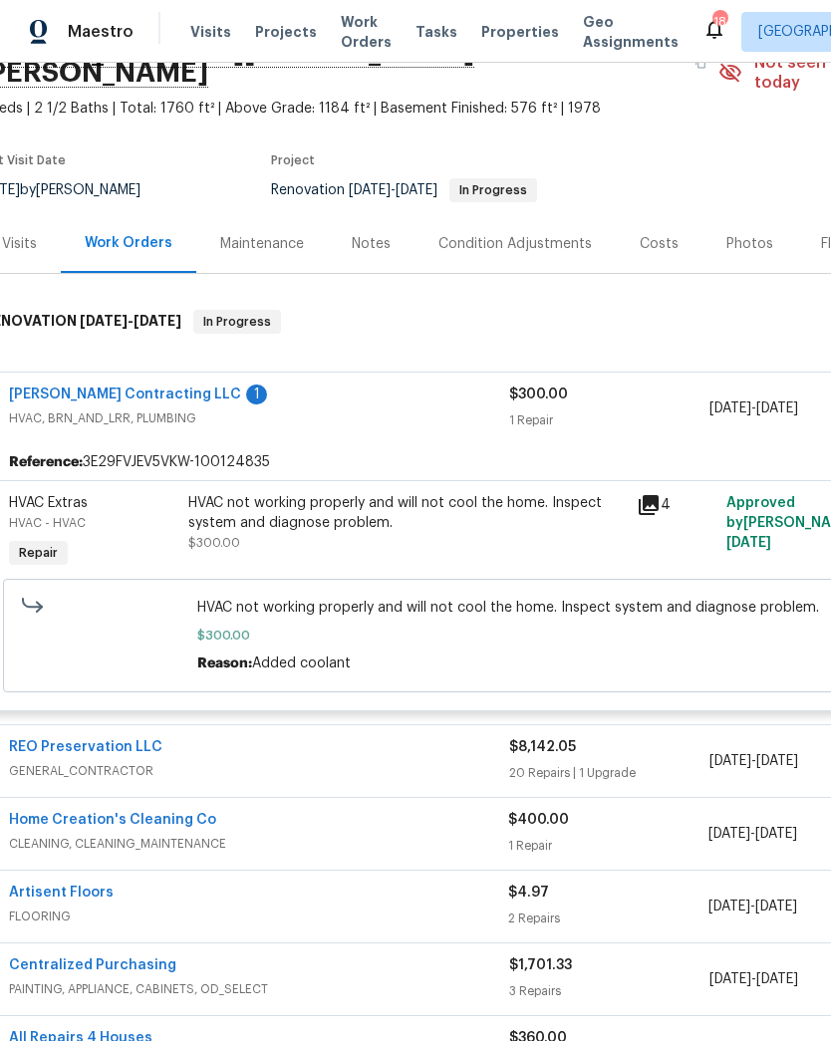
scroll to position [109, 23]
click at [425, 494] on div "HVAC not working properly and will not cool the home. Inspect system and diagno…" at bounding box center [405, 512] width 436 height 40
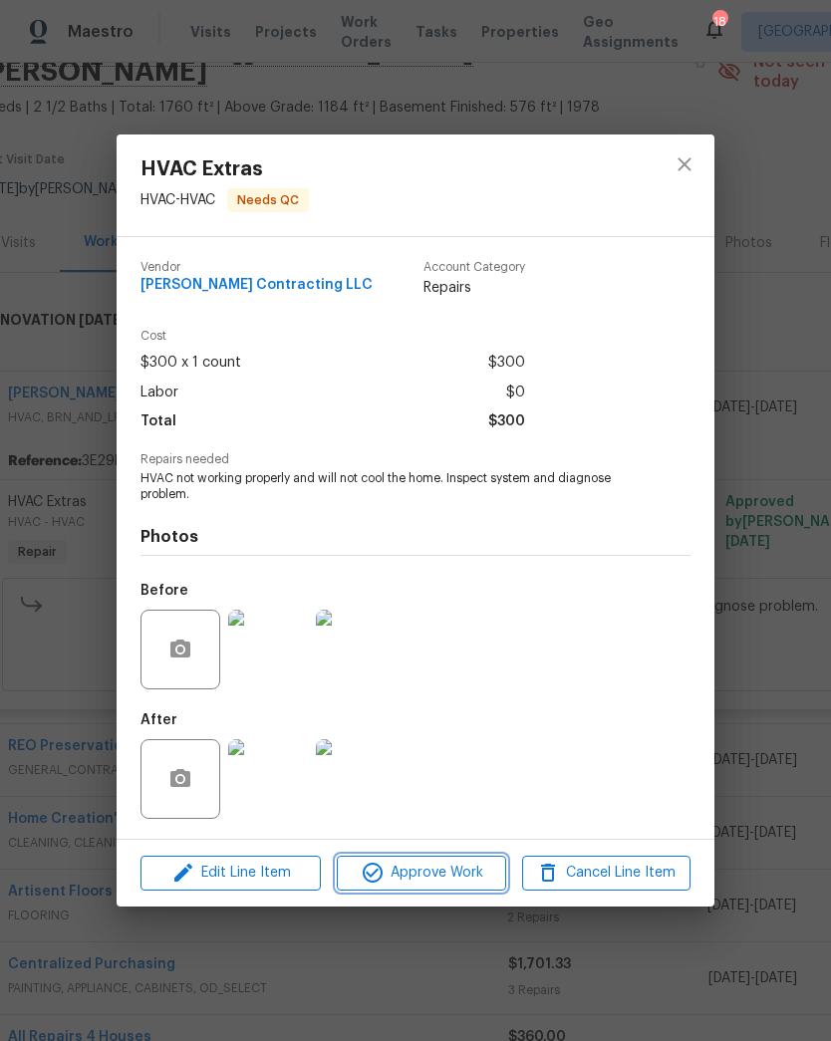
click at [457, 872] on span "Approve Work" at bounding box center [421, 873] width 156 height 25
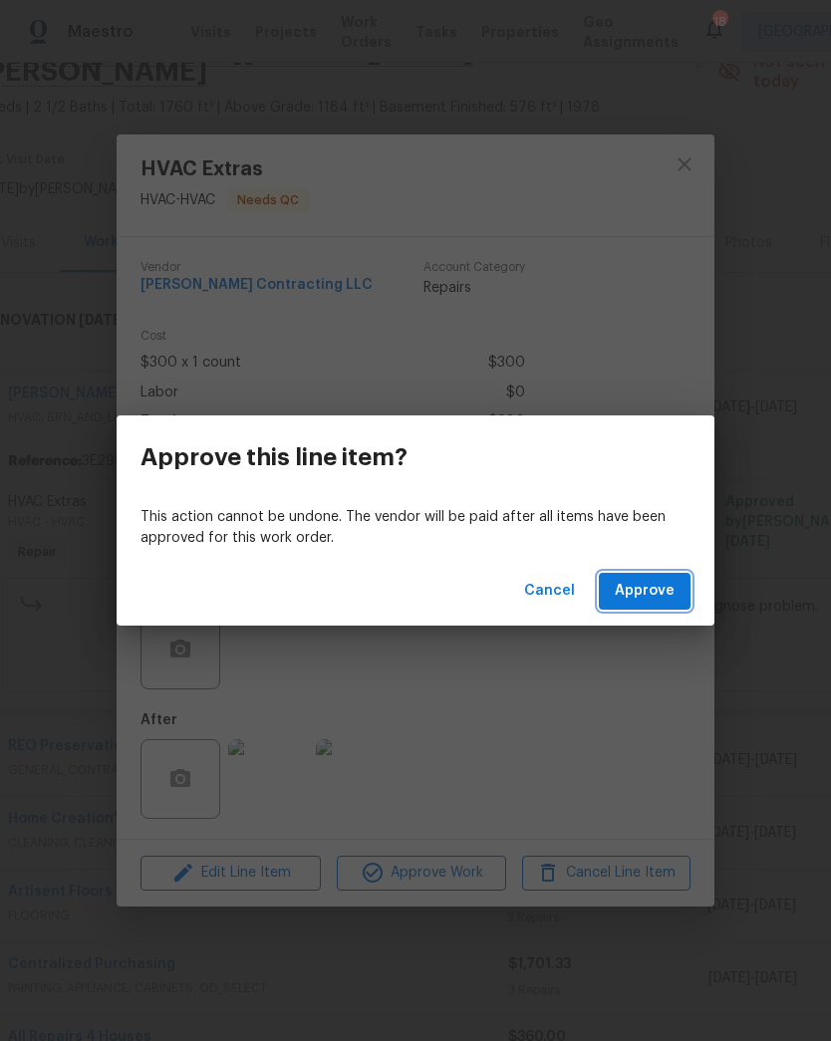
click at [651, 591] on span "Approve" at bounding box center [645, 591] width 60 height 25
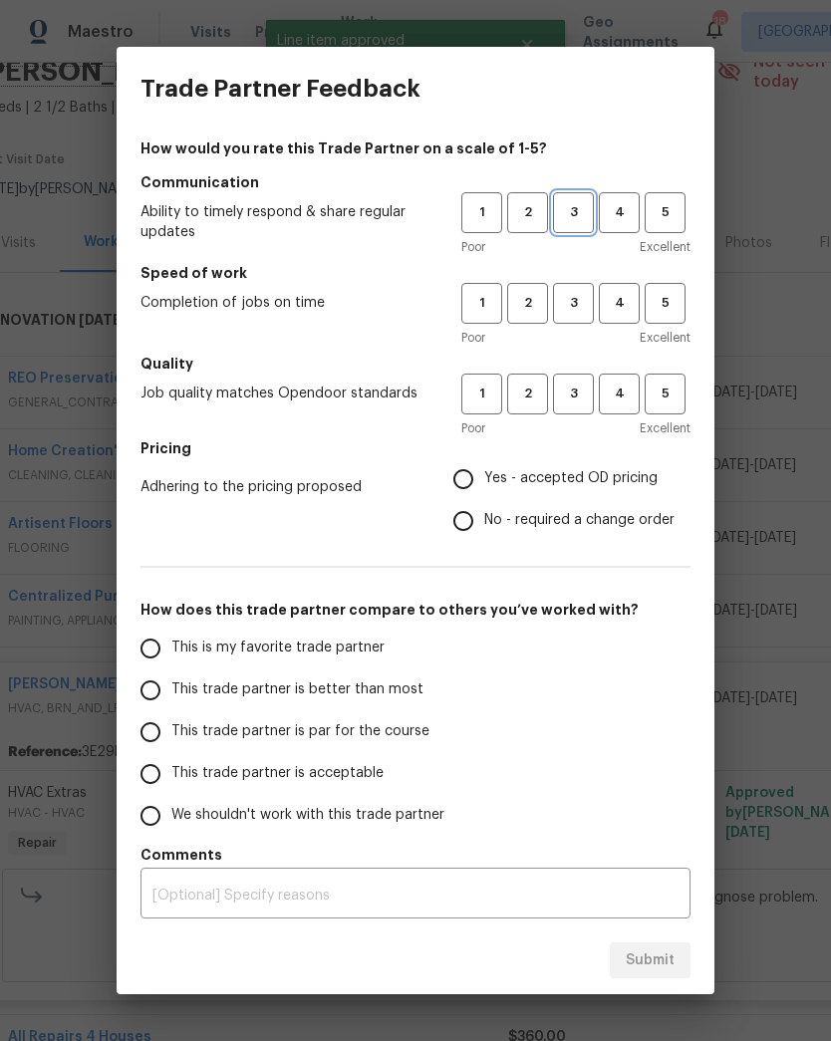
click at [561, 209] on span "3" at bounding box center [573, 212] width 37 height 23
click at [587, 305] on span "3" at bounding box center [573, 303] width 37 height 23
click at [590, 394] on span "3" at bounding box center [573, 394] width 37 height 23
click at [471, 483] on input "Yes - accepted OD pricing" at bounding box center [463, 479] width 42 height 42
radio input "true"
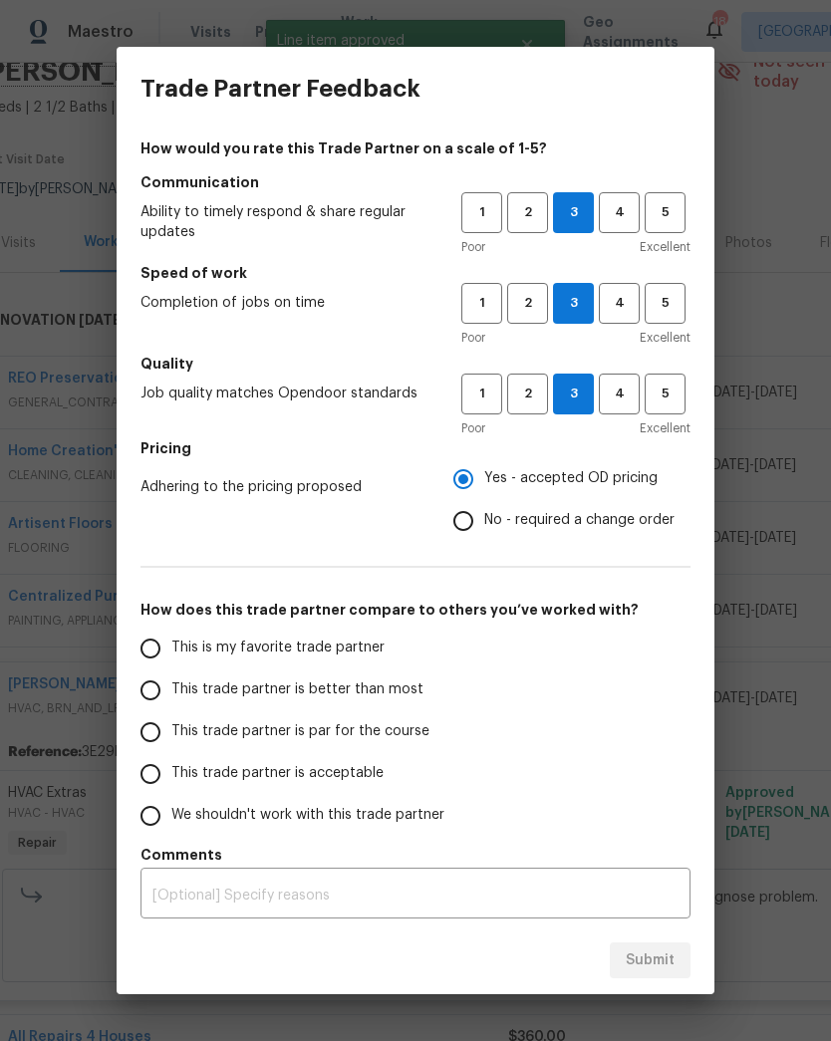
click at [149, 693] on input "This trade partner is better than most" at bounding box center [150, 690] width 42 height 42
click at [653, 962] on span "Submit" at bounding box center [650, 960] width 49 height 25
radio input "true"
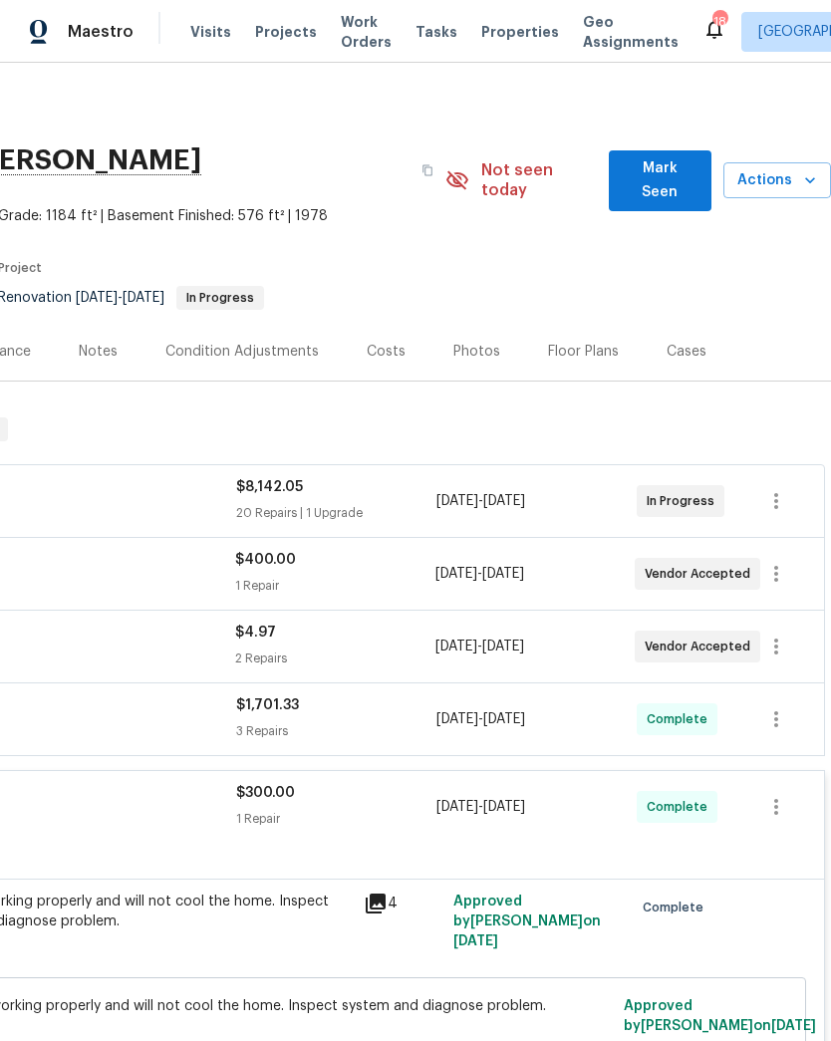
scroll to position [0, 295]
click at [808, 170] on icon "button" at bounding box center [810, 180] width 20 height 20
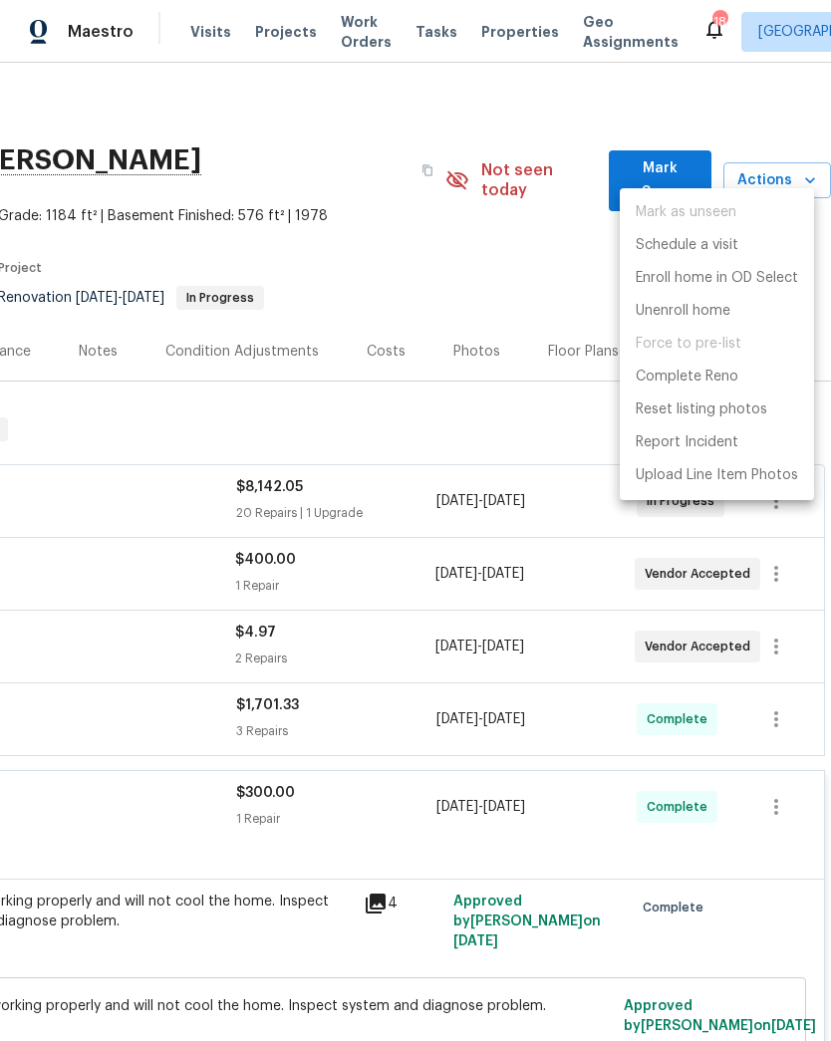
click at [698, 110] on div at bounding box center [415, 520] width 831 height 1041
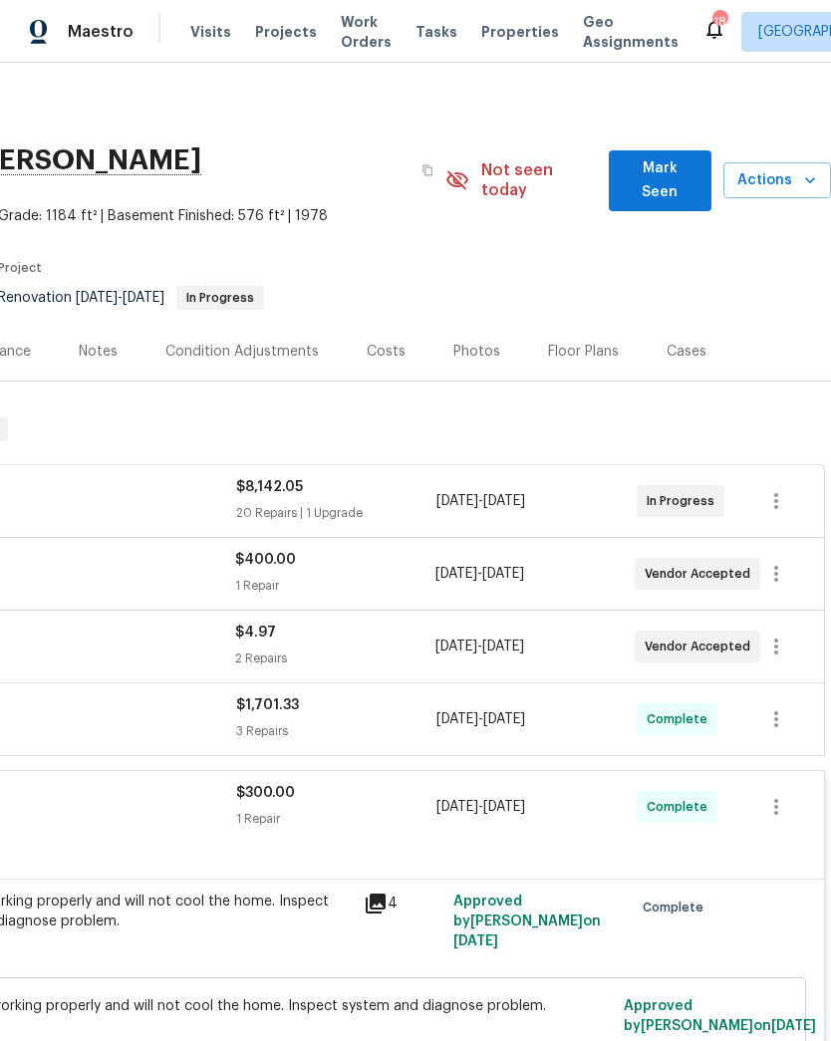
click at [287, 17] on div "Visits Projects Work Orders Tasks Properties Geo Assignments" at bounding box center [446, 32] width 512 height 40
click at [288, 31] on span "Projects" at bounding box center [286, 32] width 62 height 20
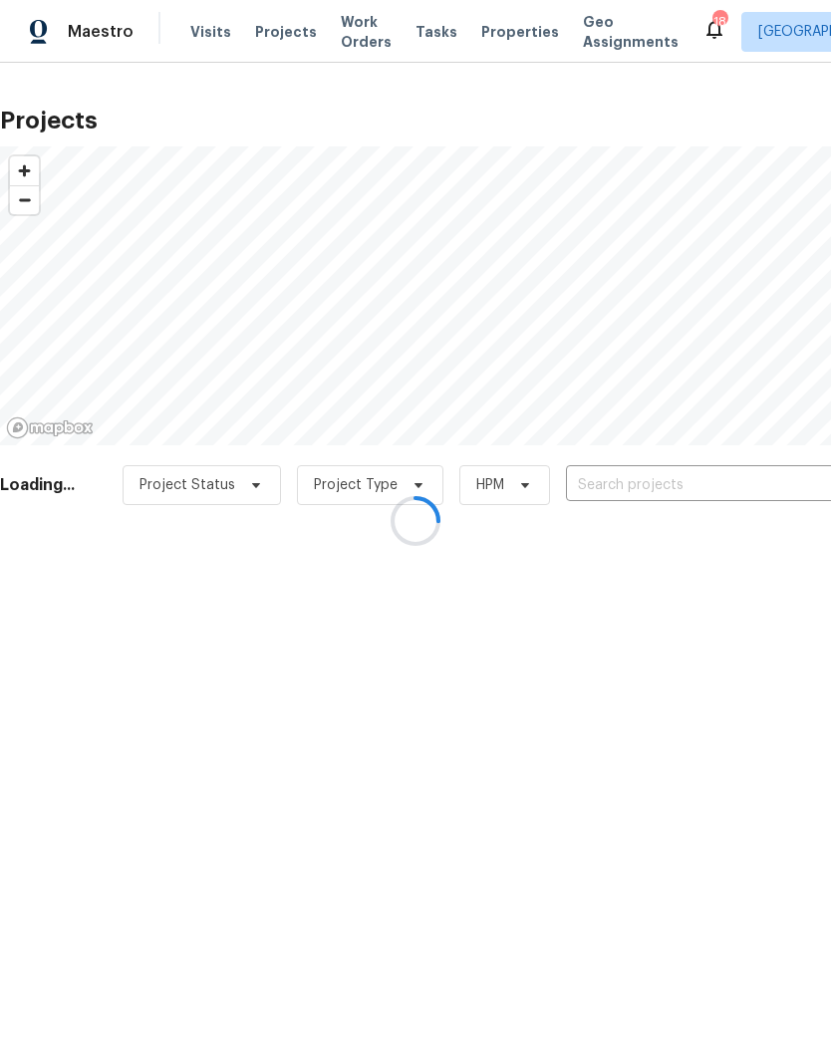
click at [691, 476] on div at bounding box center [415, 520] width 831 height 1041
click at [670, 470] on div at bounding box center [415, 520] width 831 height 1041
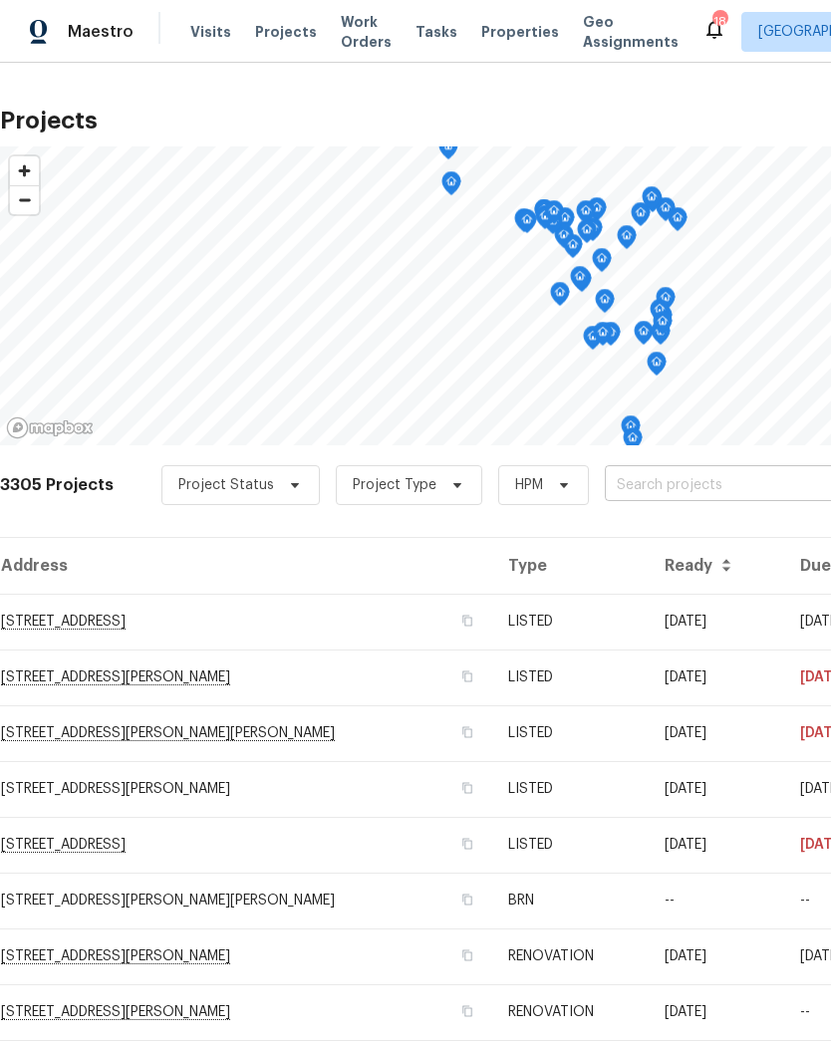
click at [695, 484] on input "text" at bounding box center [719, 485] width 228 height 31
type input "sugar"
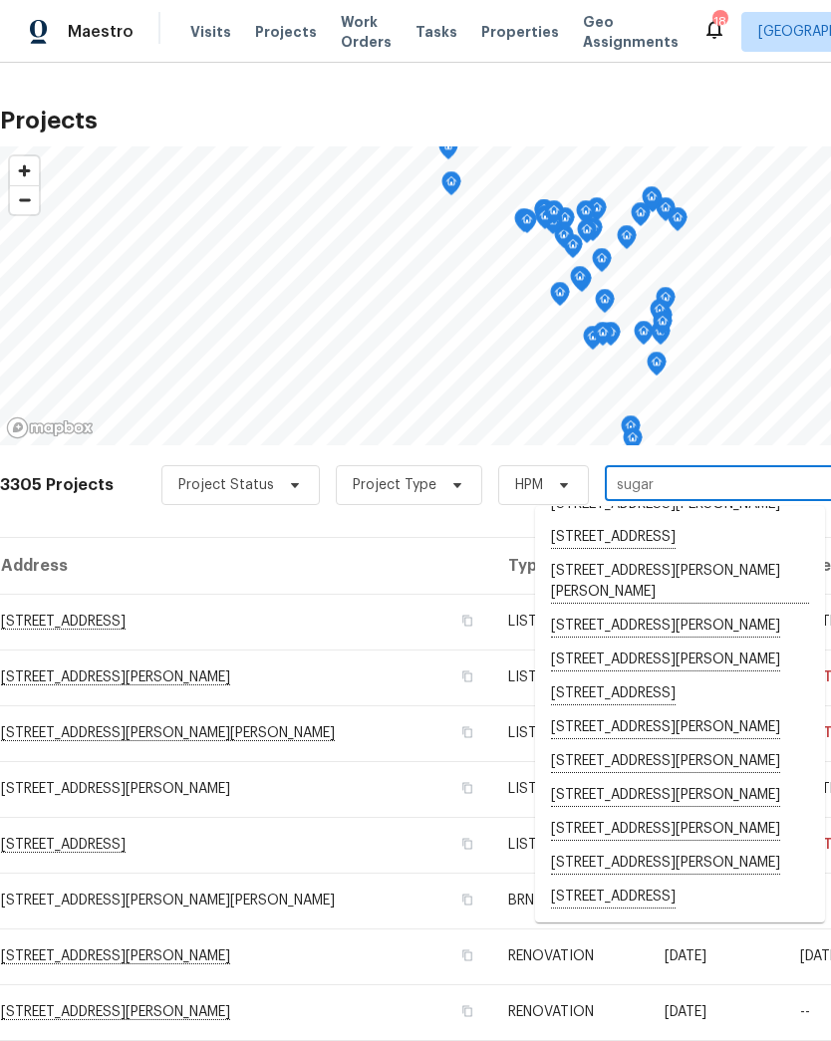
scroll to position [235, 0]
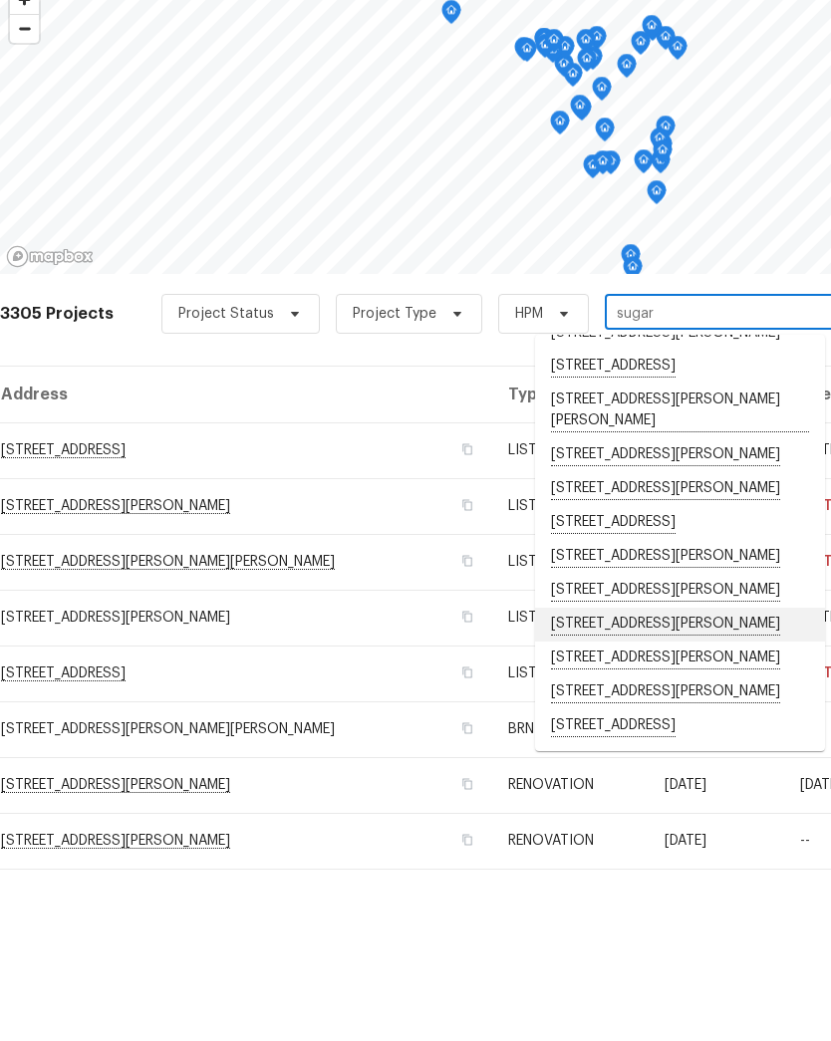
click at [721, 779] on li "[STREET_ADDRESS][PERSON_NAME]" at bounding box center [680, 796] width 290 height 34
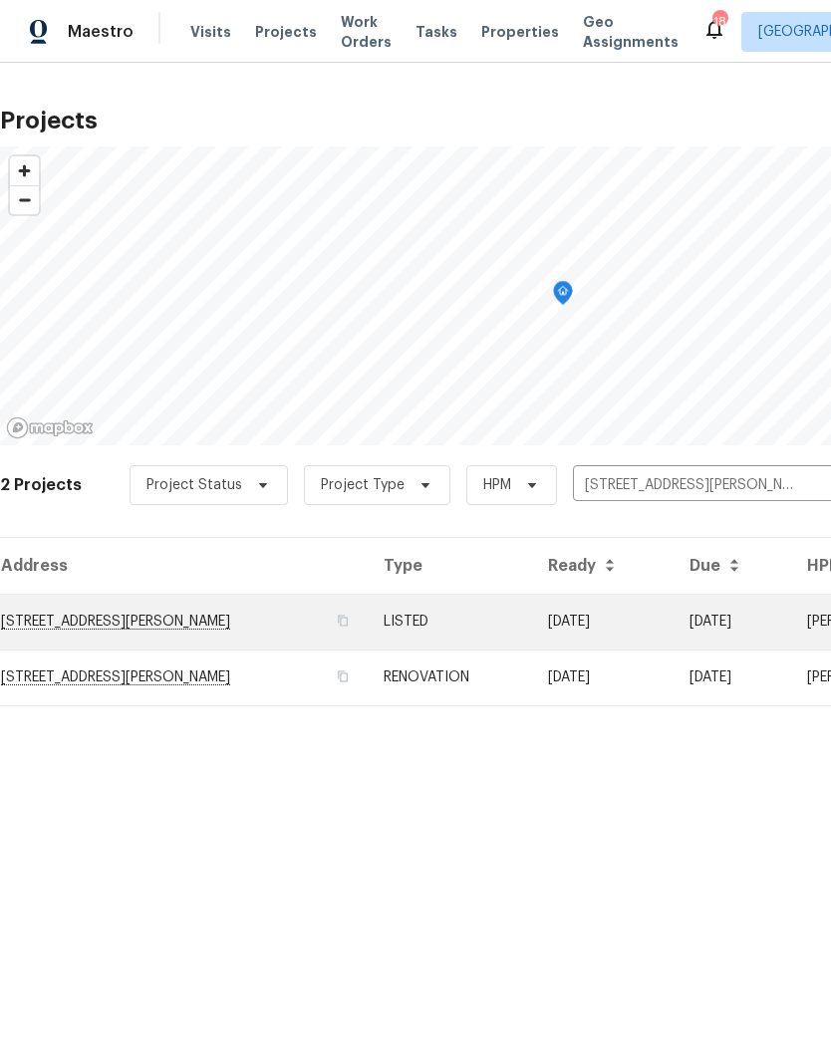
click at [73, 628] on td "[STREET_ADDRESS][PERSON_NAME]" at bounding box center [184, 622] width 368 height 56
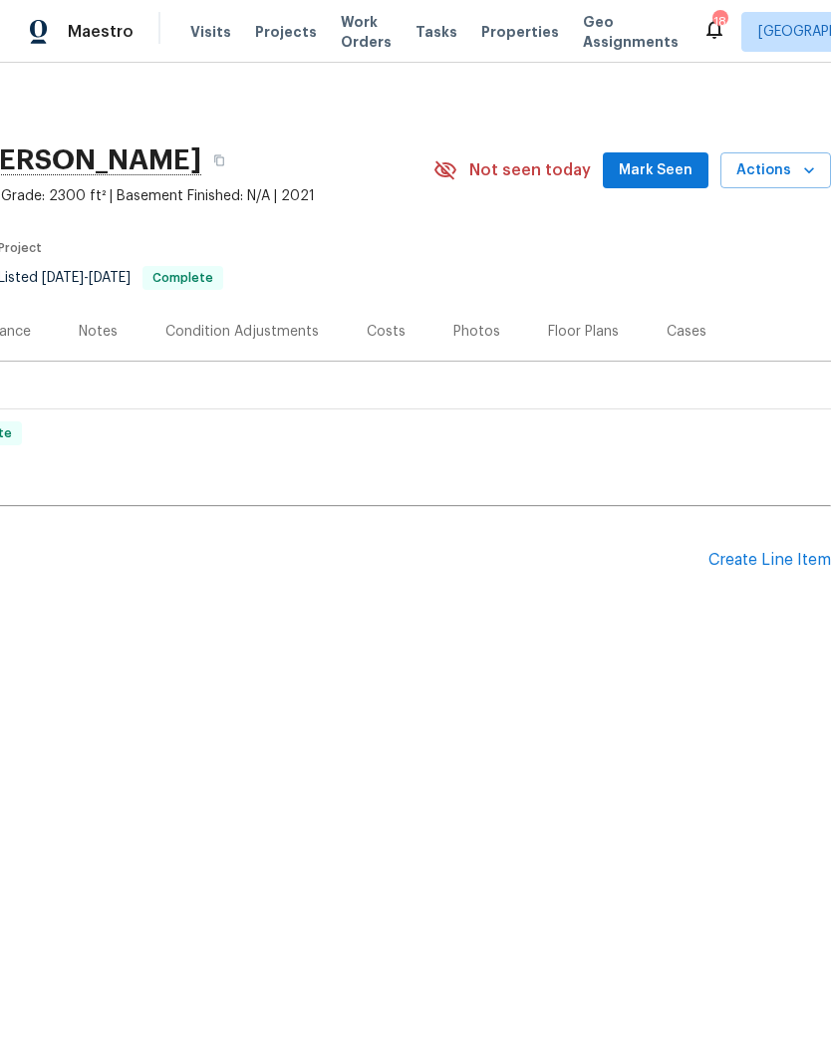
scroll to position [0, 295]
click at [807, 174] on icon "button" at bounding box center [809, 170] width 20 height 20
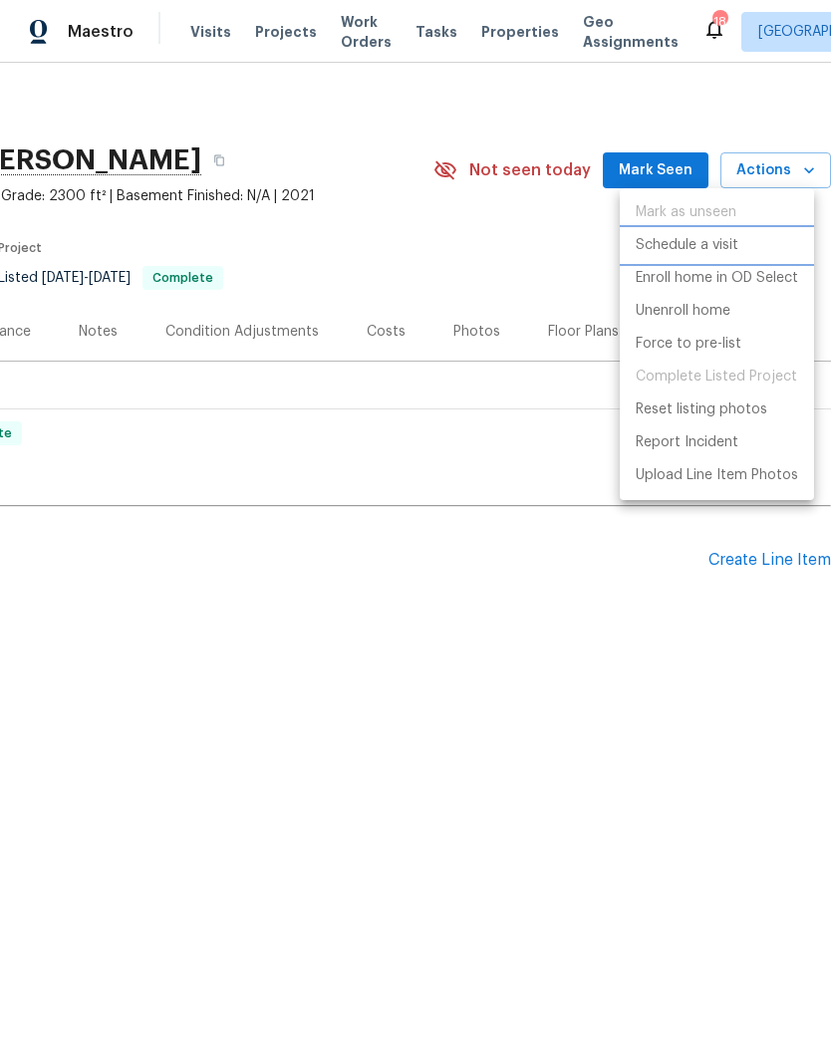
click at [723, 244] on p "Schedule a visit" at bounding box center [687, 245] width 103 height 21
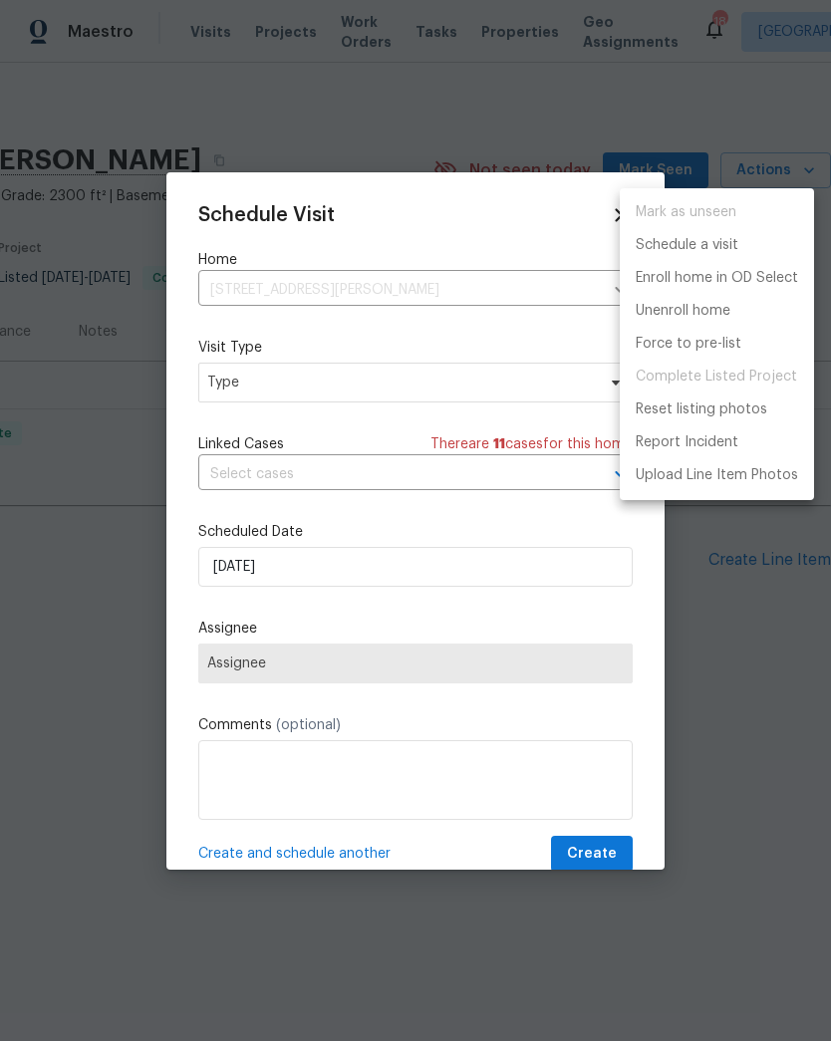
click at [341, 398] on div at bounding box center [415, 520] width 831 height 1041
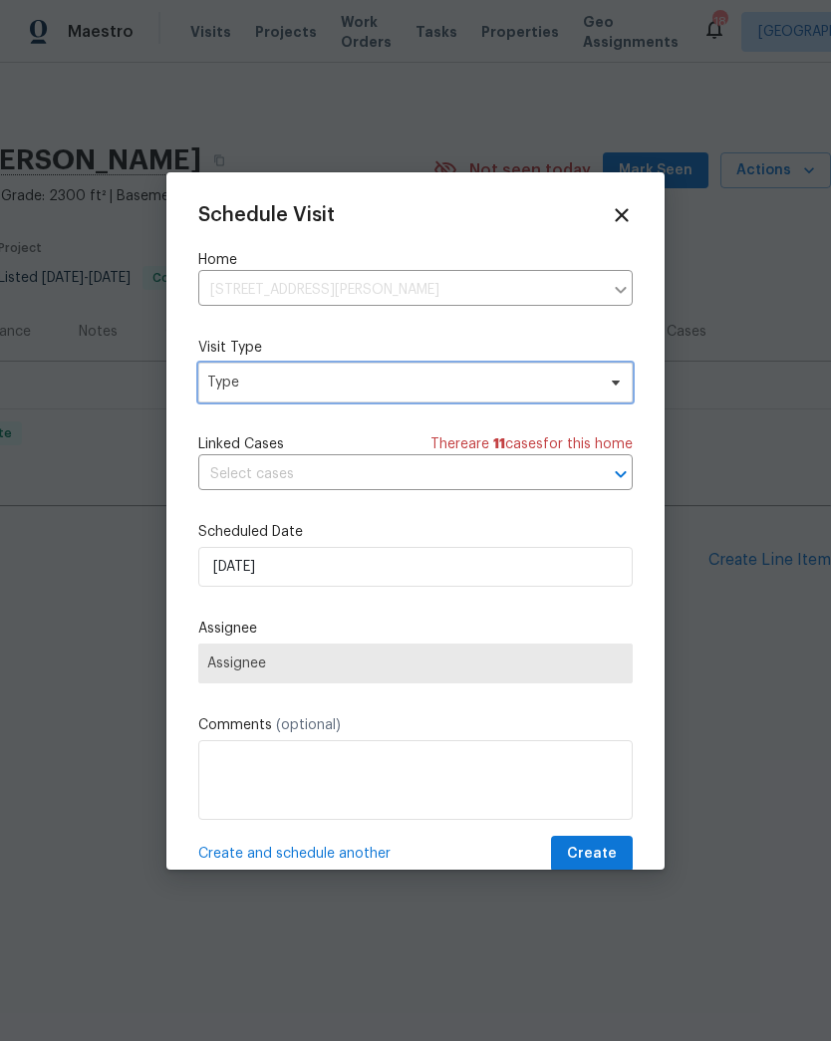
click at [269, 387] on span "Type" at bounding box center [400, 383] width 387 height 20
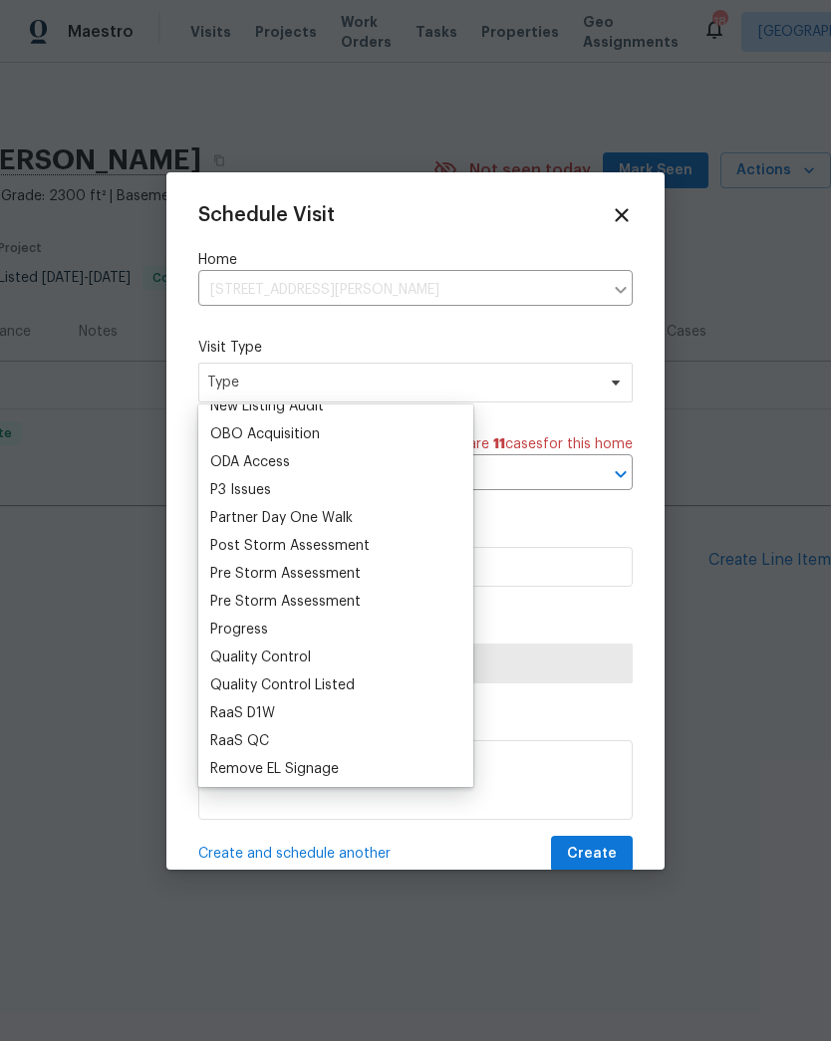
scroll to position [1156, 0]
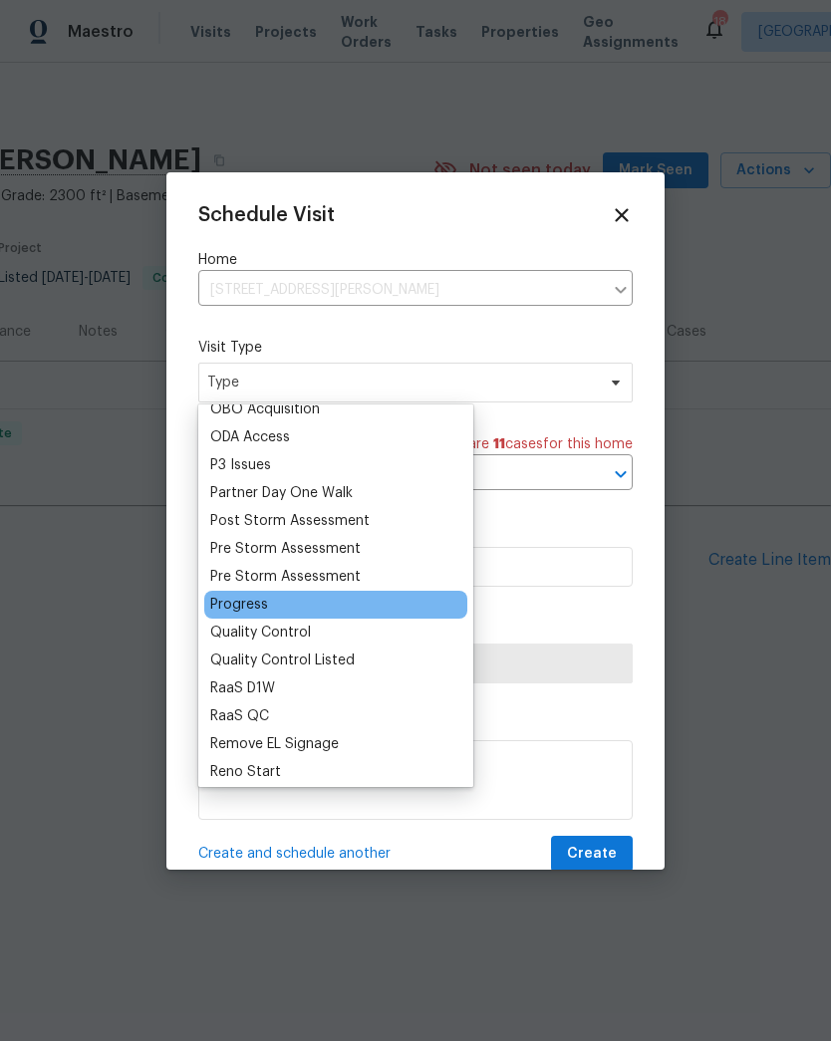
click at [263, 595] on div "Progress" at bounding box center [239, 605] width 58 height 20
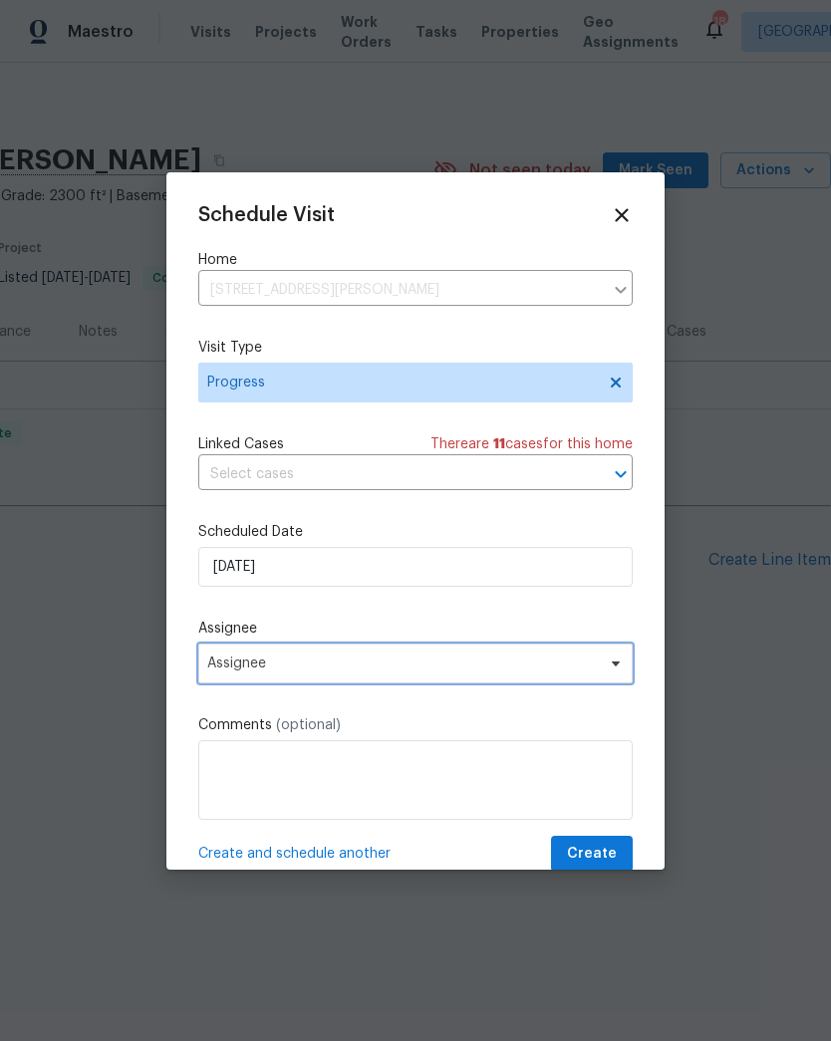
click at [283, 667] on span "Assignee" at bounding box center [402, 663] width 390 height 16
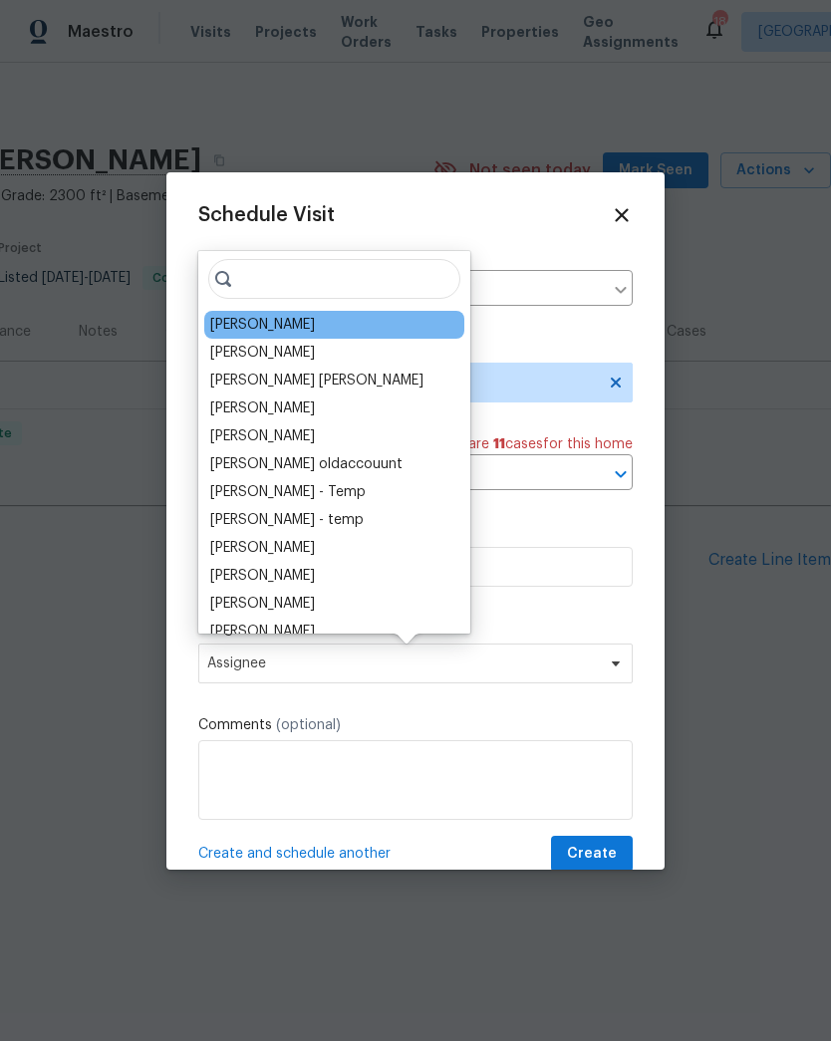
click at [261, 331] on div "[PERSON_NAME]" at bounding box center [262, 325] width 105 height 20
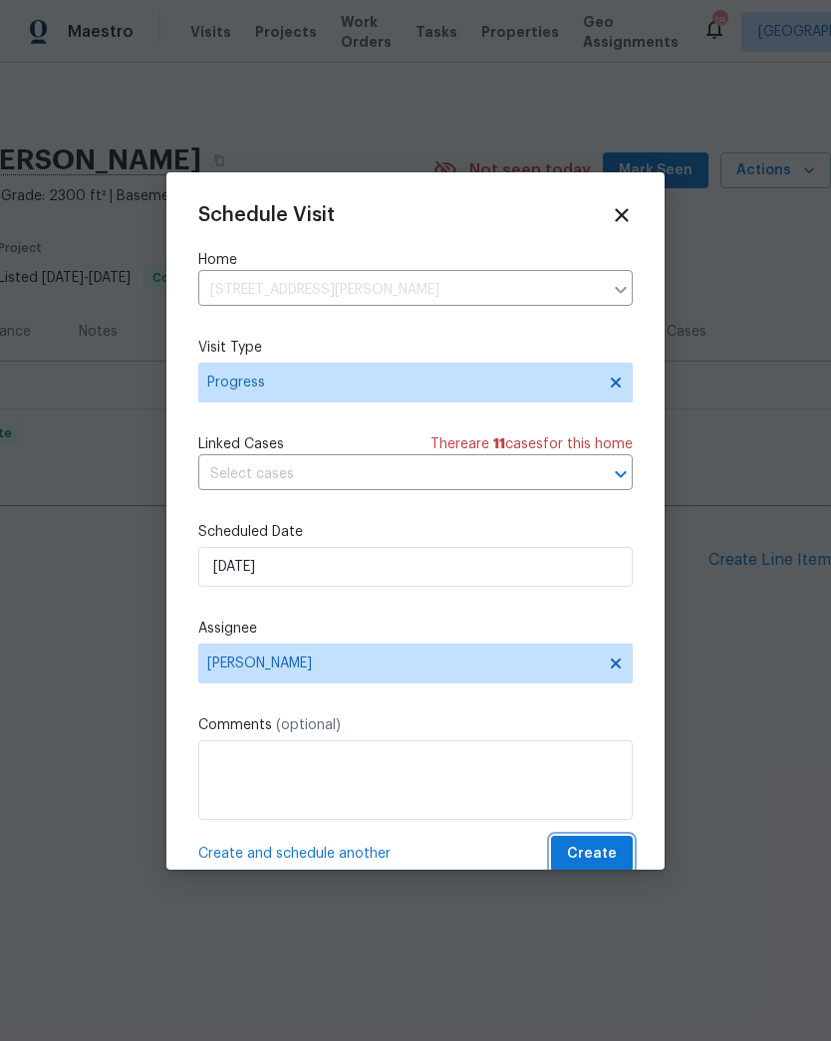
click at [600, 852] on span "Create" at bounding box center [592, 854] width 50 height 25
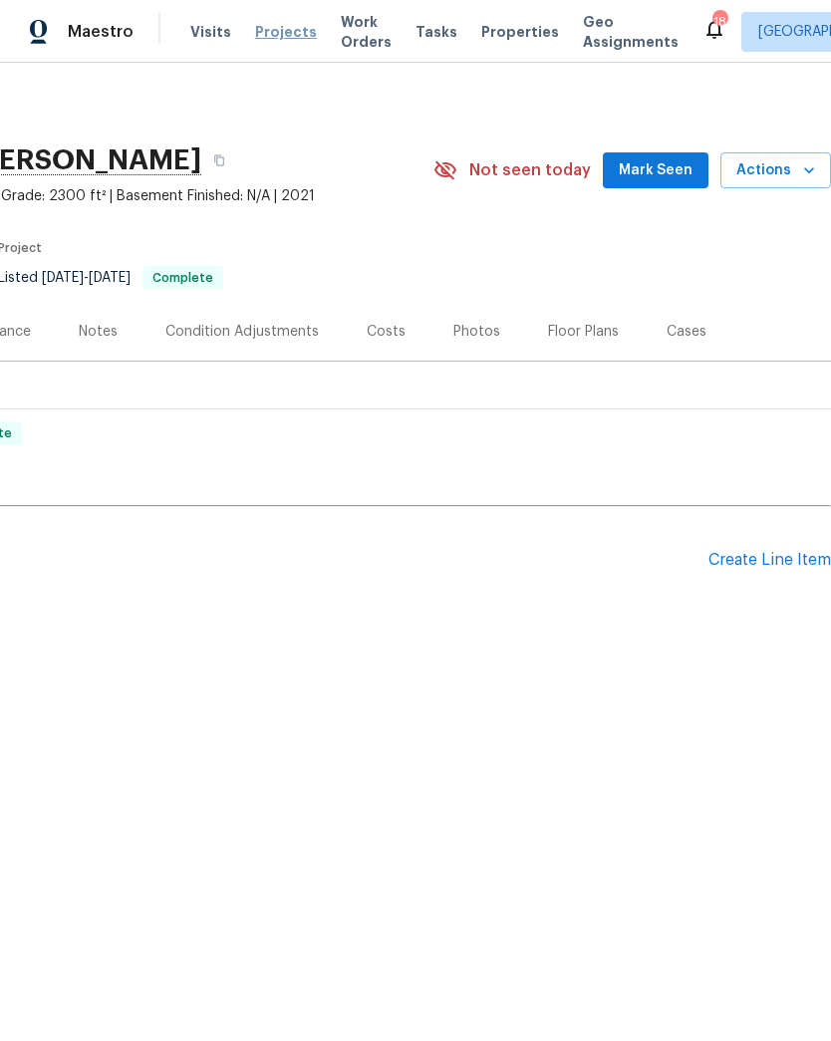
click at [278, 23] on span "Projects" at bounding box center [286, 32] width 62 height 20
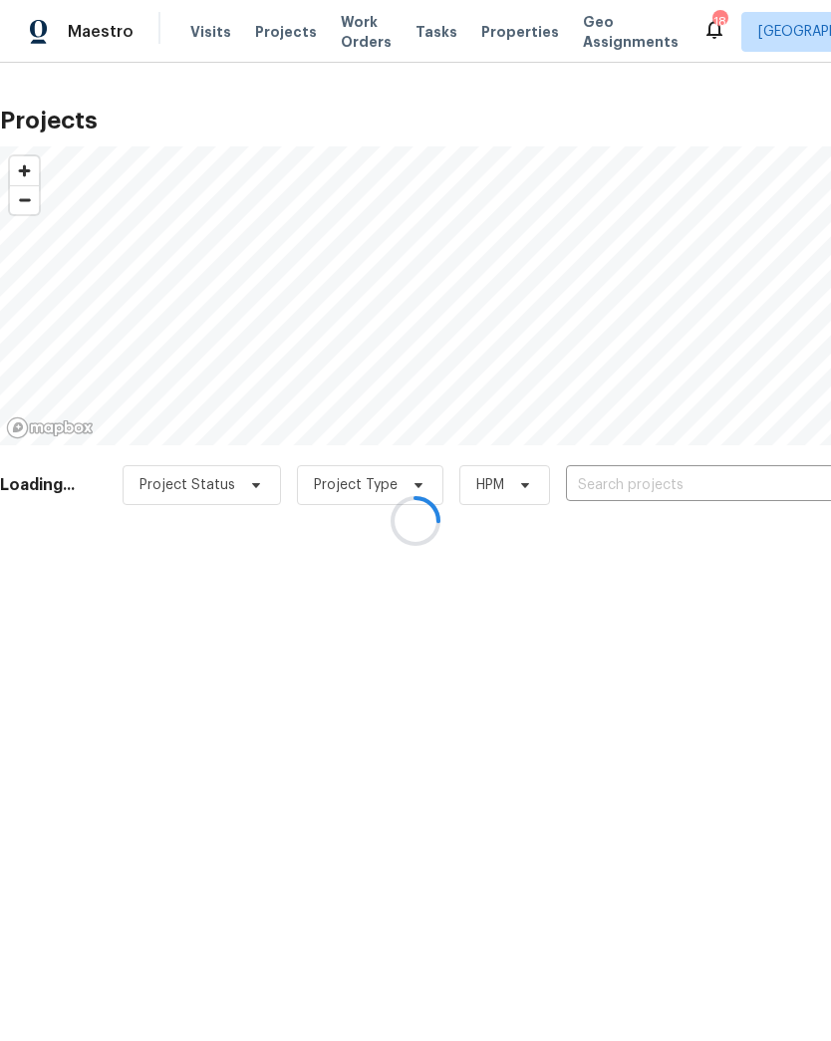
click at [684, 482] on div at bounding box center [415, 520] width 831 height 1041
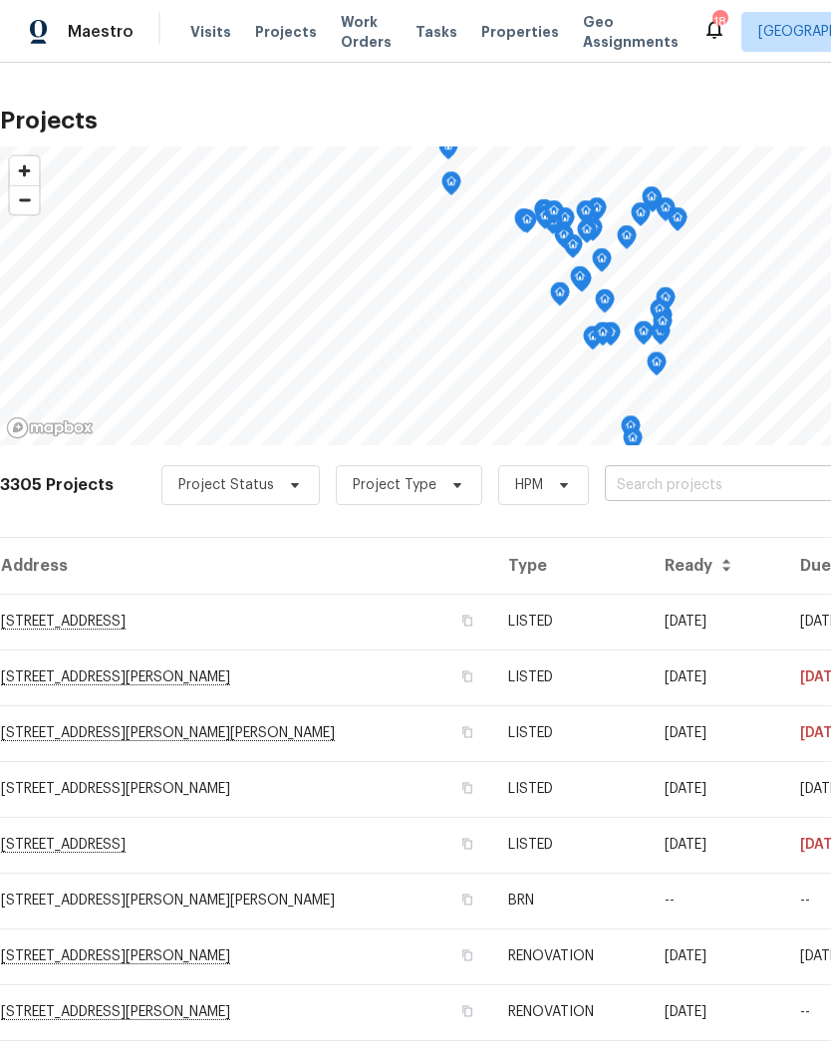
click at [654, 485] on input "text" at bounding box center [719, 485] width 228 height 31
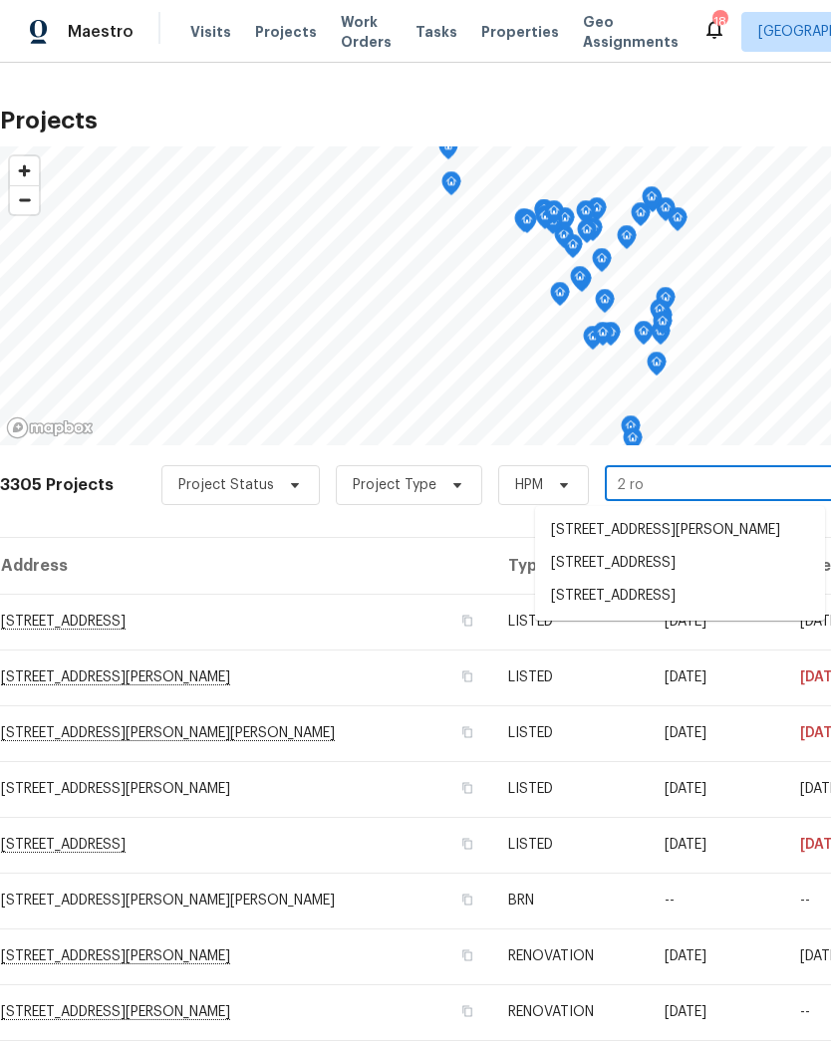
type input "2 [PERSON_NAME]"
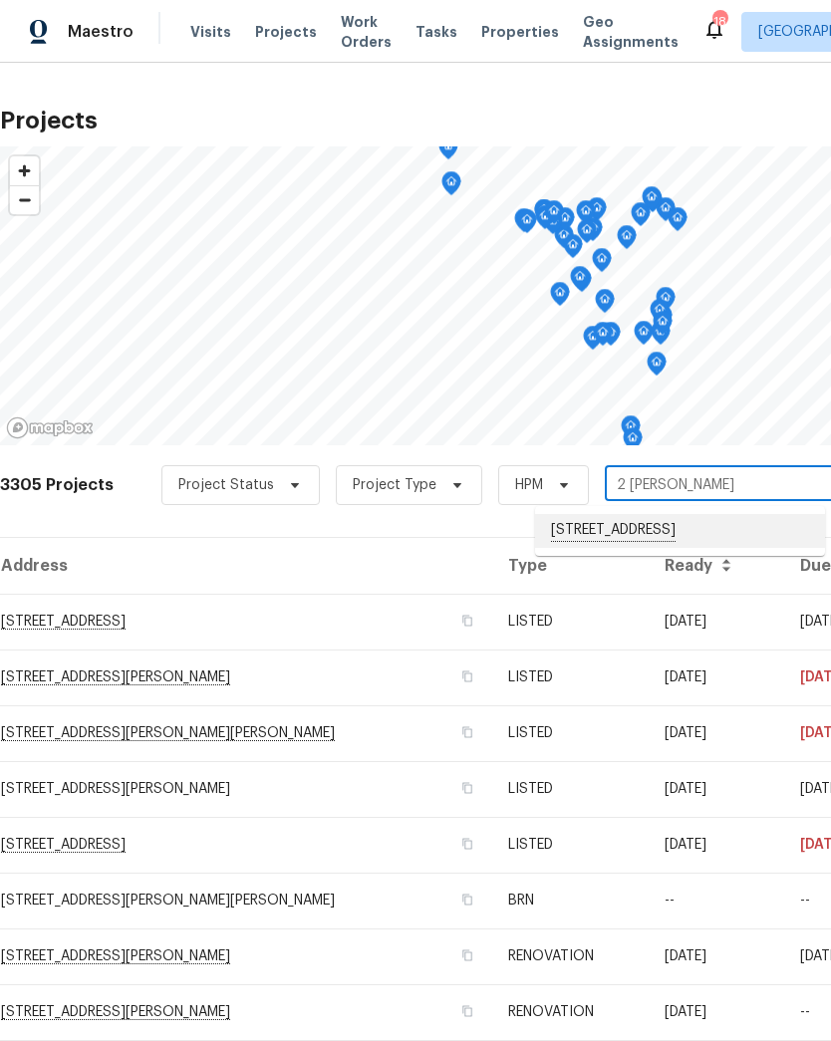
click at [639, 525] on li "[STREET_ADDRESS]" at bounding box center [680, 531] width 290 height 34
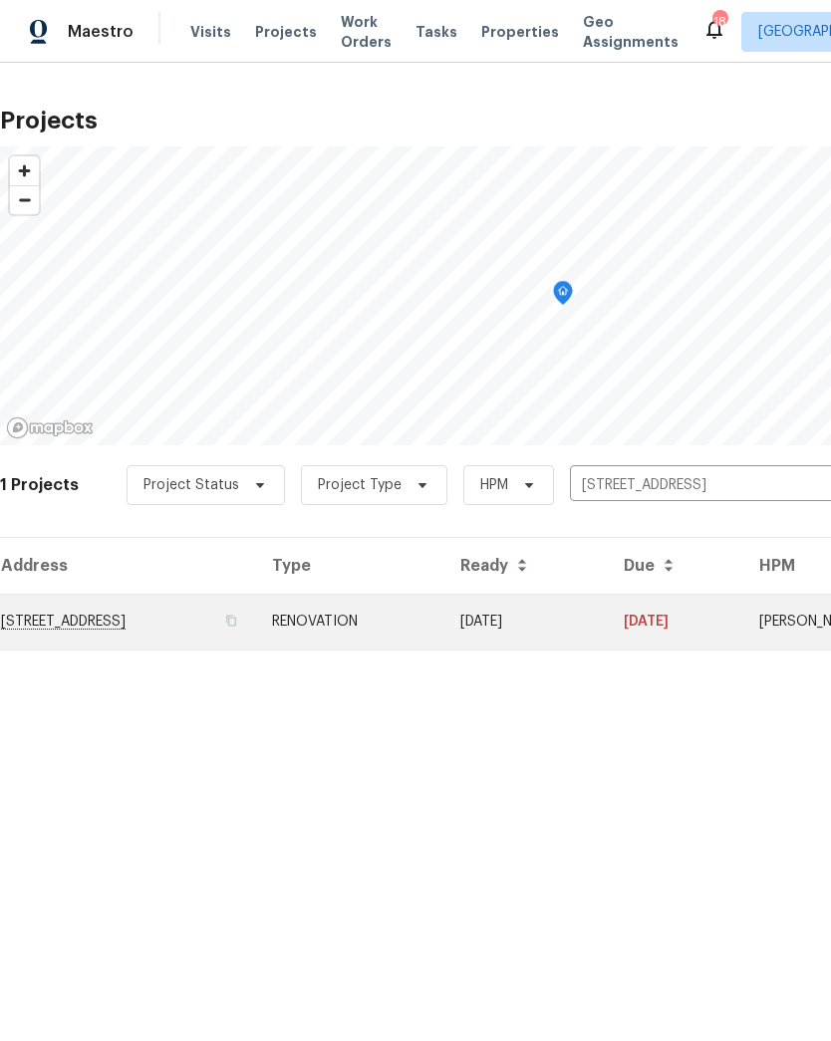
click at [44, 615] on td "[STREET_ADDRESS]" at bounding box center [128, 622] width 256 height 56
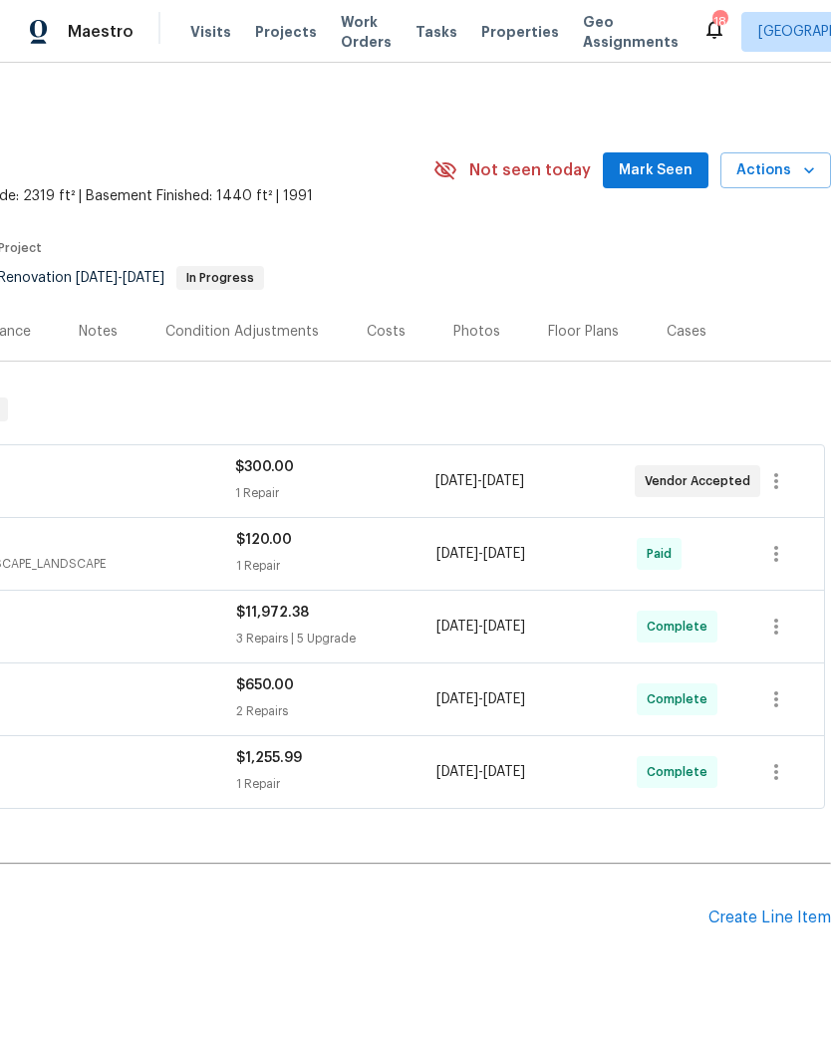
scroll to position [0, 295]
click at [808, 176] on icon "button" at bounding box center [809, 170] width 20 height 20
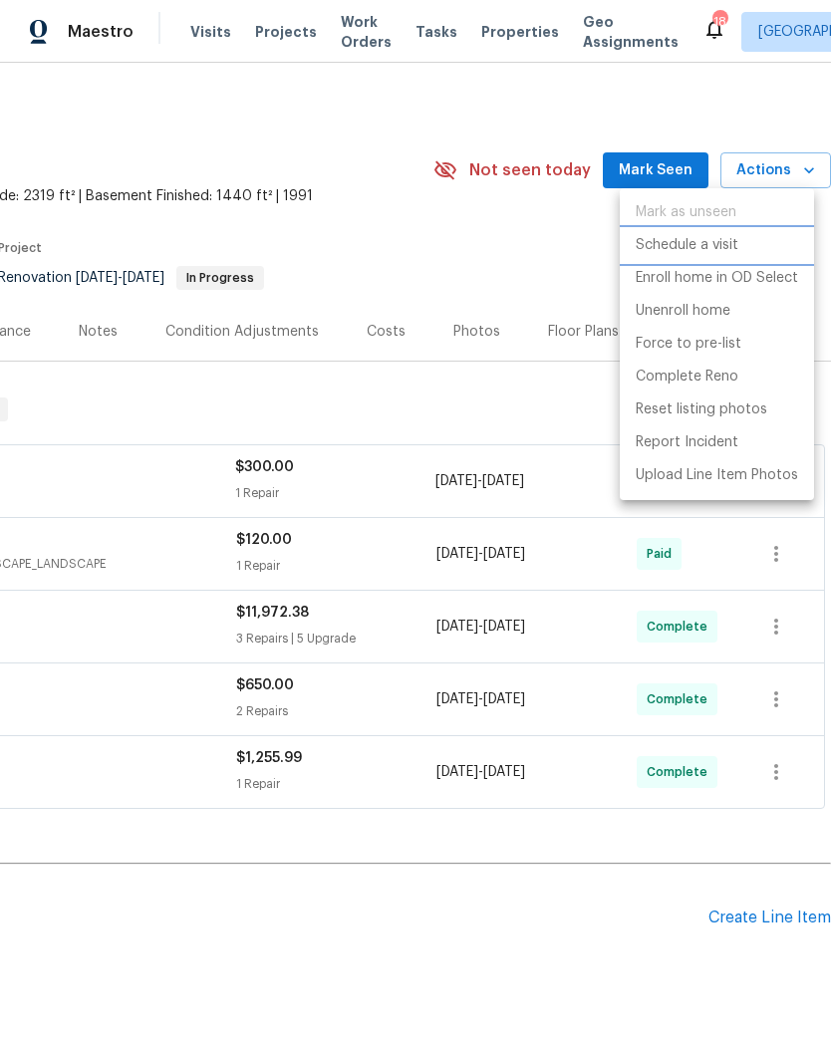
click at [729, 246] on p "Schedule a visit" at bounding box center [687, 245] width 103 height 21
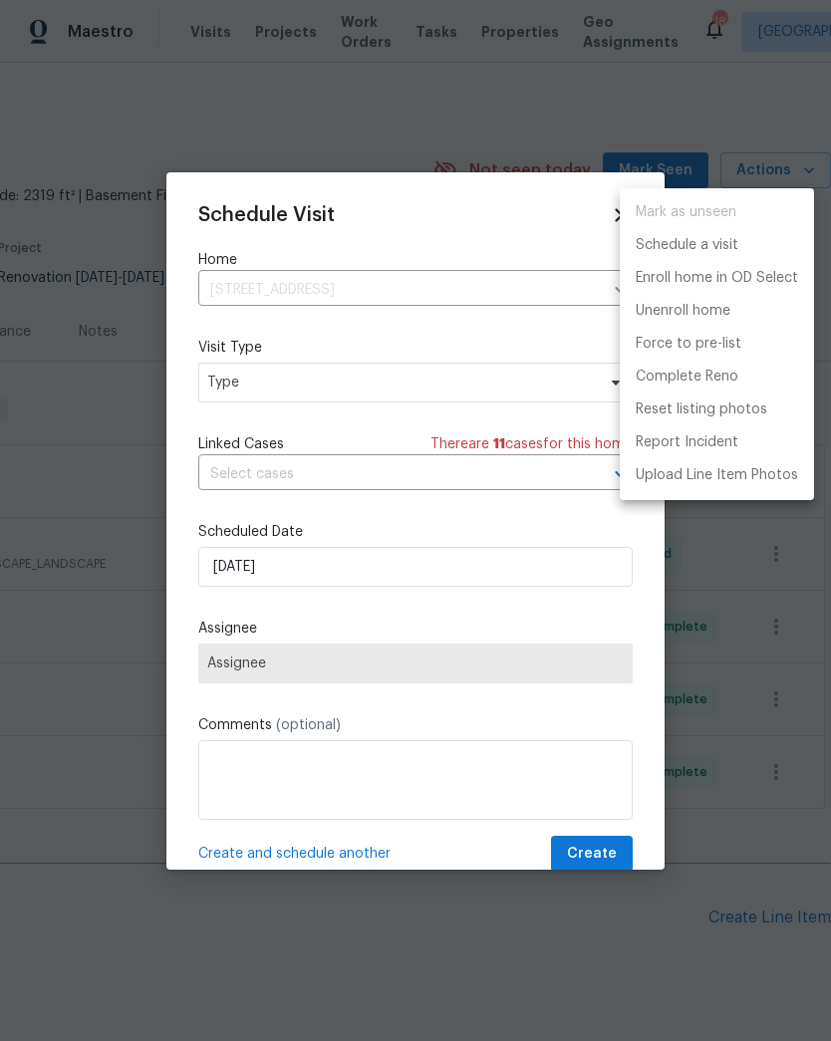
click at [320, 388] on div at bounding box center [415, 520] width 831 height 1041
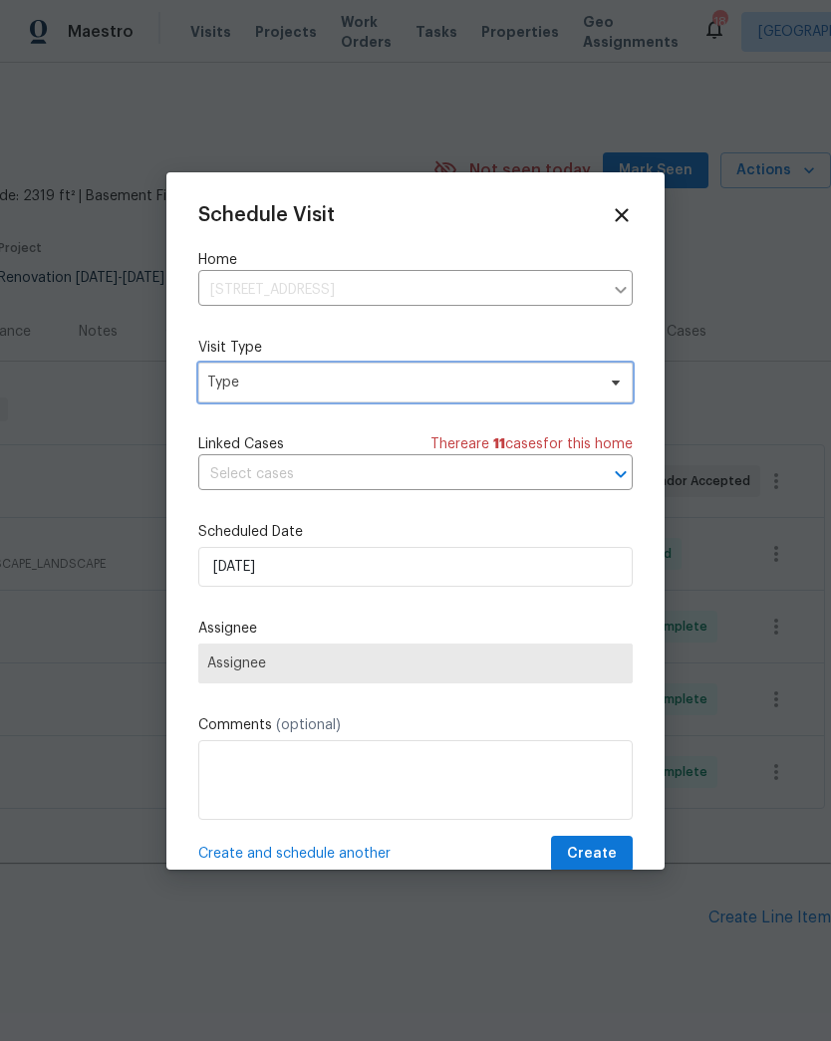
click at [372, 386] on span "Type" at bounding box center [400, 383] width 387 height 20
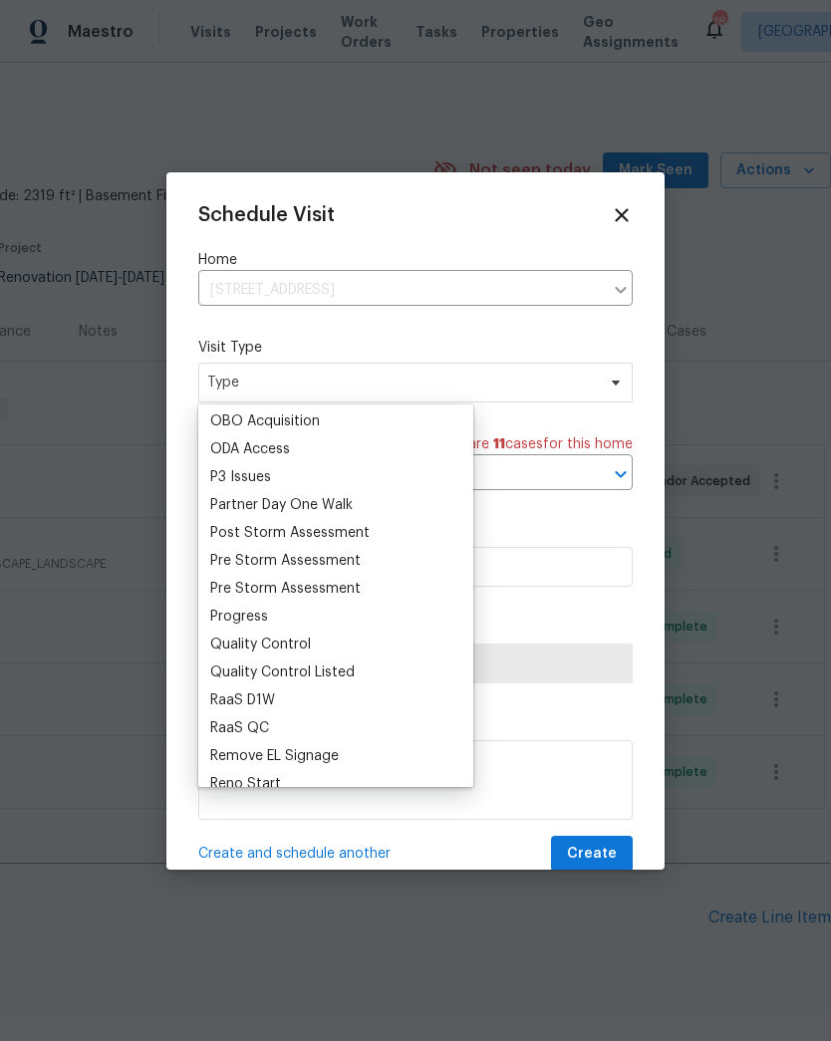
scroll to position [1168, 0]
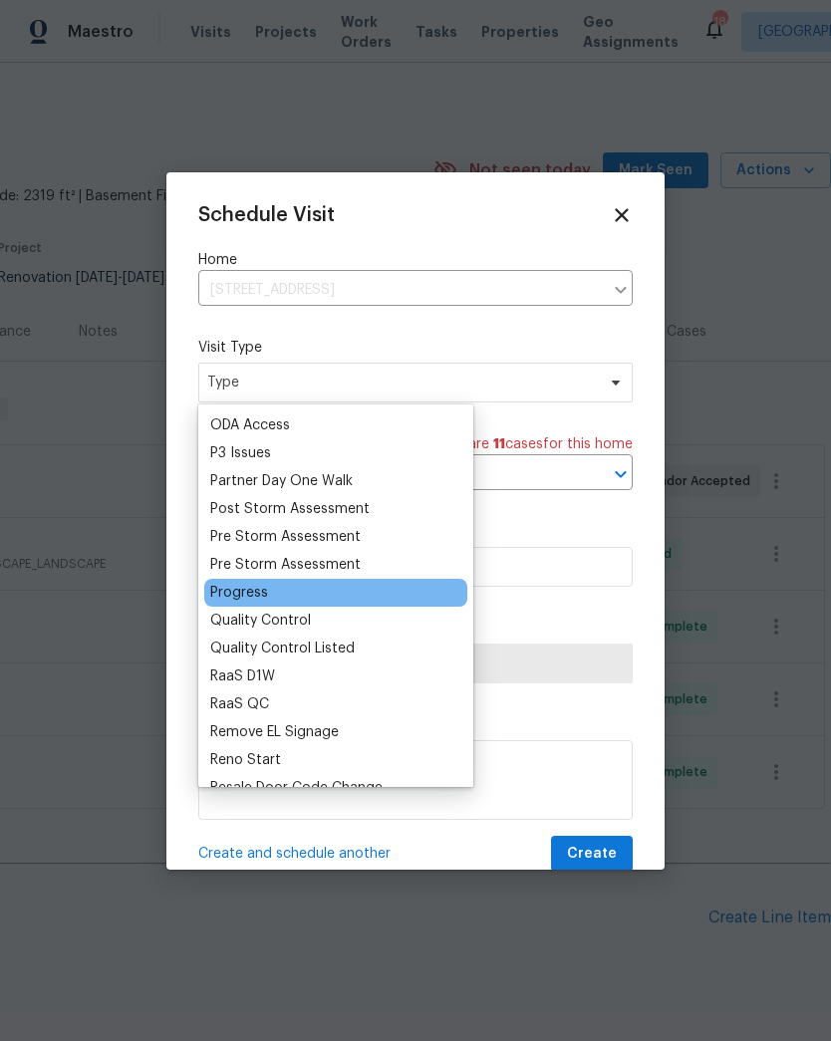
click at [281, 585] on div "Progress" at bounding box center [335, 593] width 263 height 28
click at [266, 590] on div "Progress" at bounding box center [239, 593] width 58 height 20
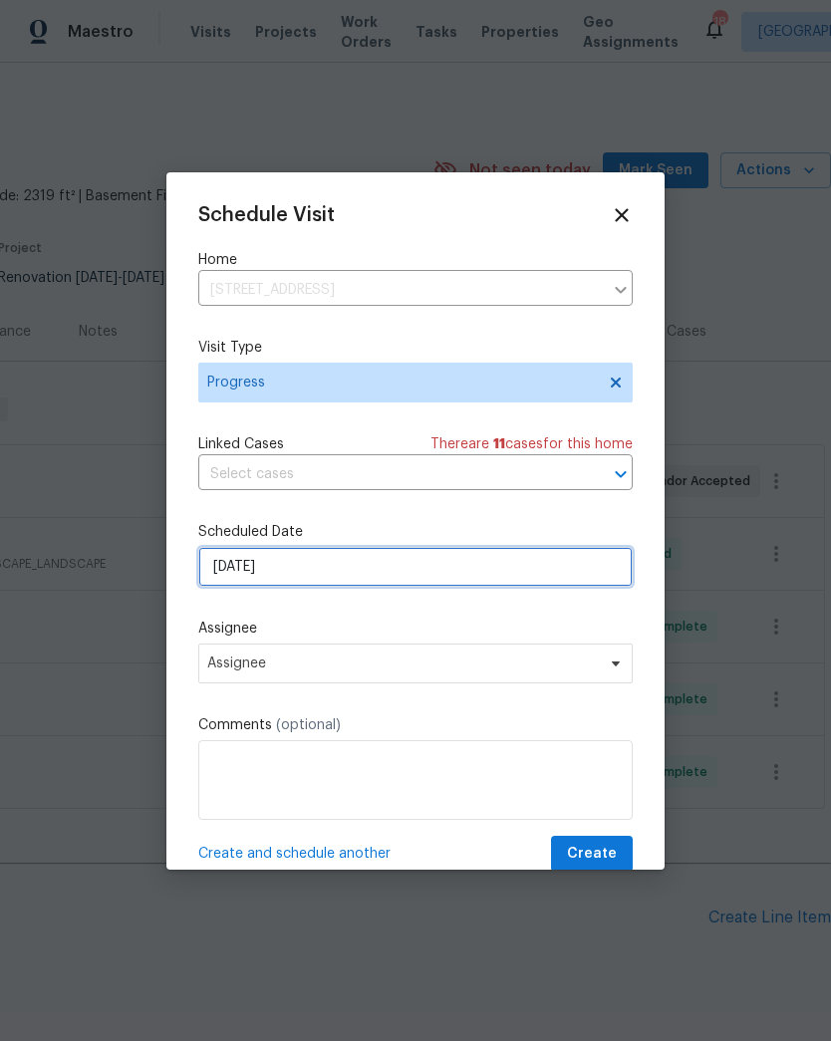
click at [283, 575] on input "[DATE]" at bounding box center [415, 567] width 434 height 40
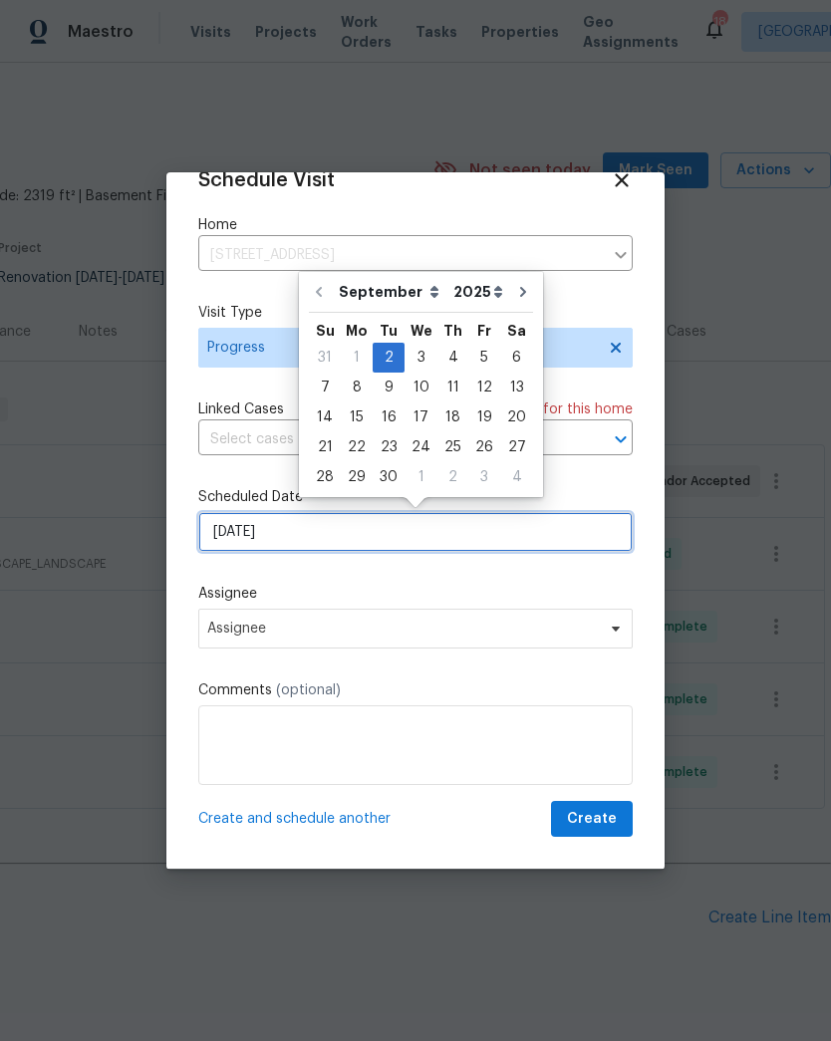
scroll to position [39, 0]
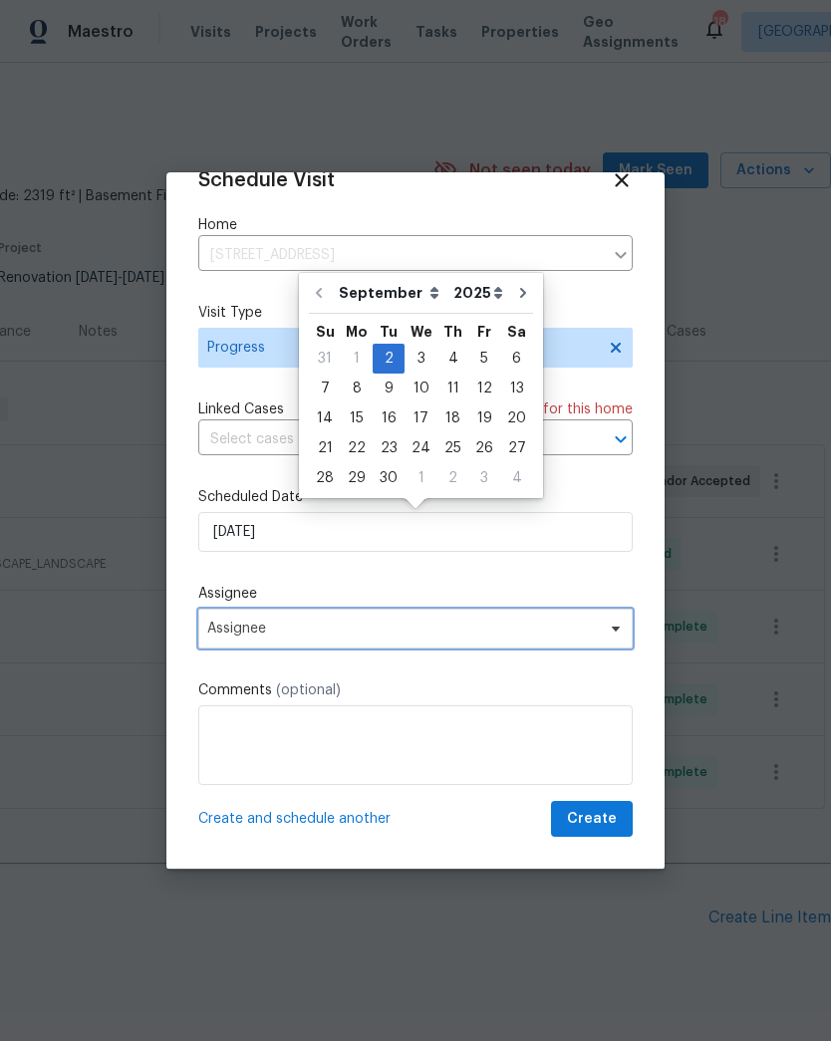
click at [253, 627] on span "Assignee" at bounding box center [402, 629] width 390 height 16
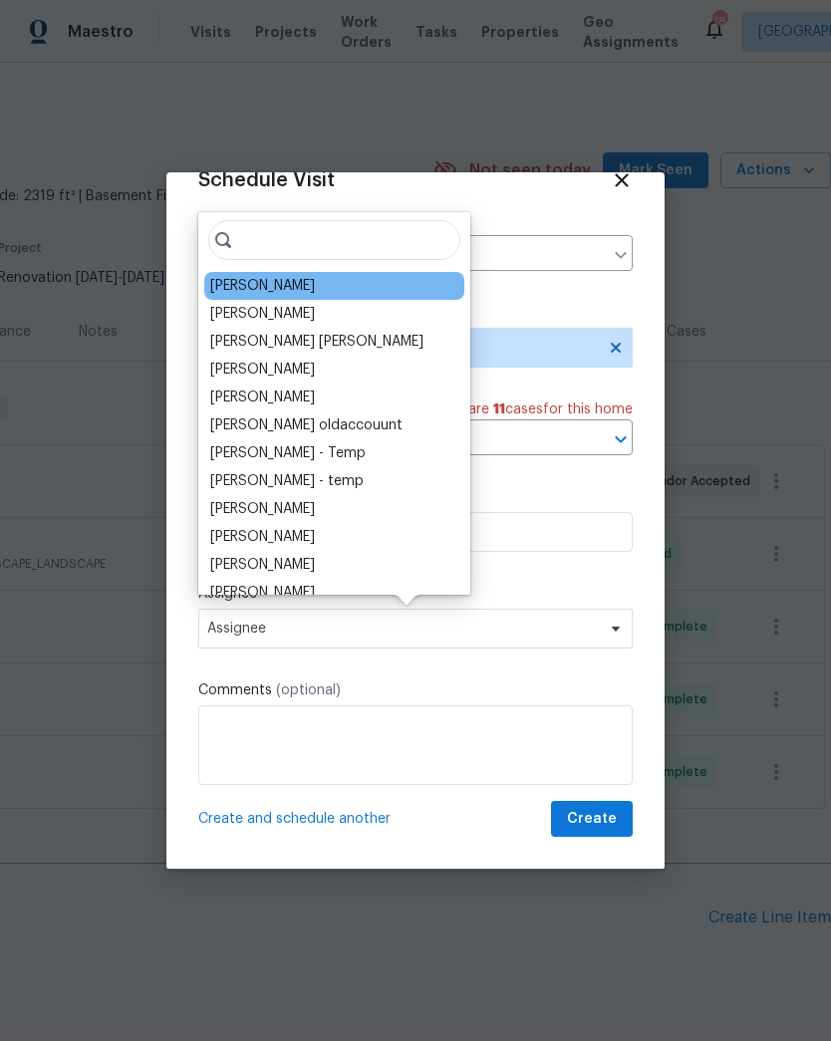
click at [271, 286] on div "[PERSON_NAME]" at bounding box center [262, 286] width 105 height 20
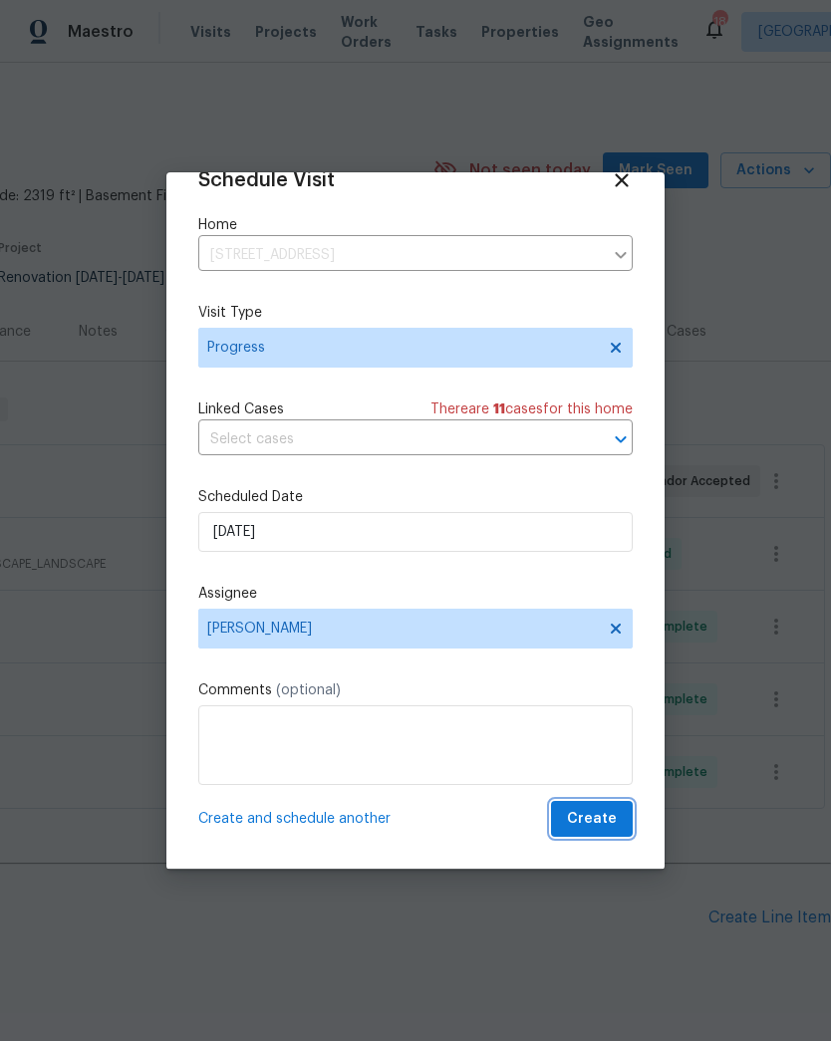
click at [604, 825] on span "Create" at bounding box center [592, 819] width 50 height 25
